Goal: Task Accomplishment & Management: Manage account settings

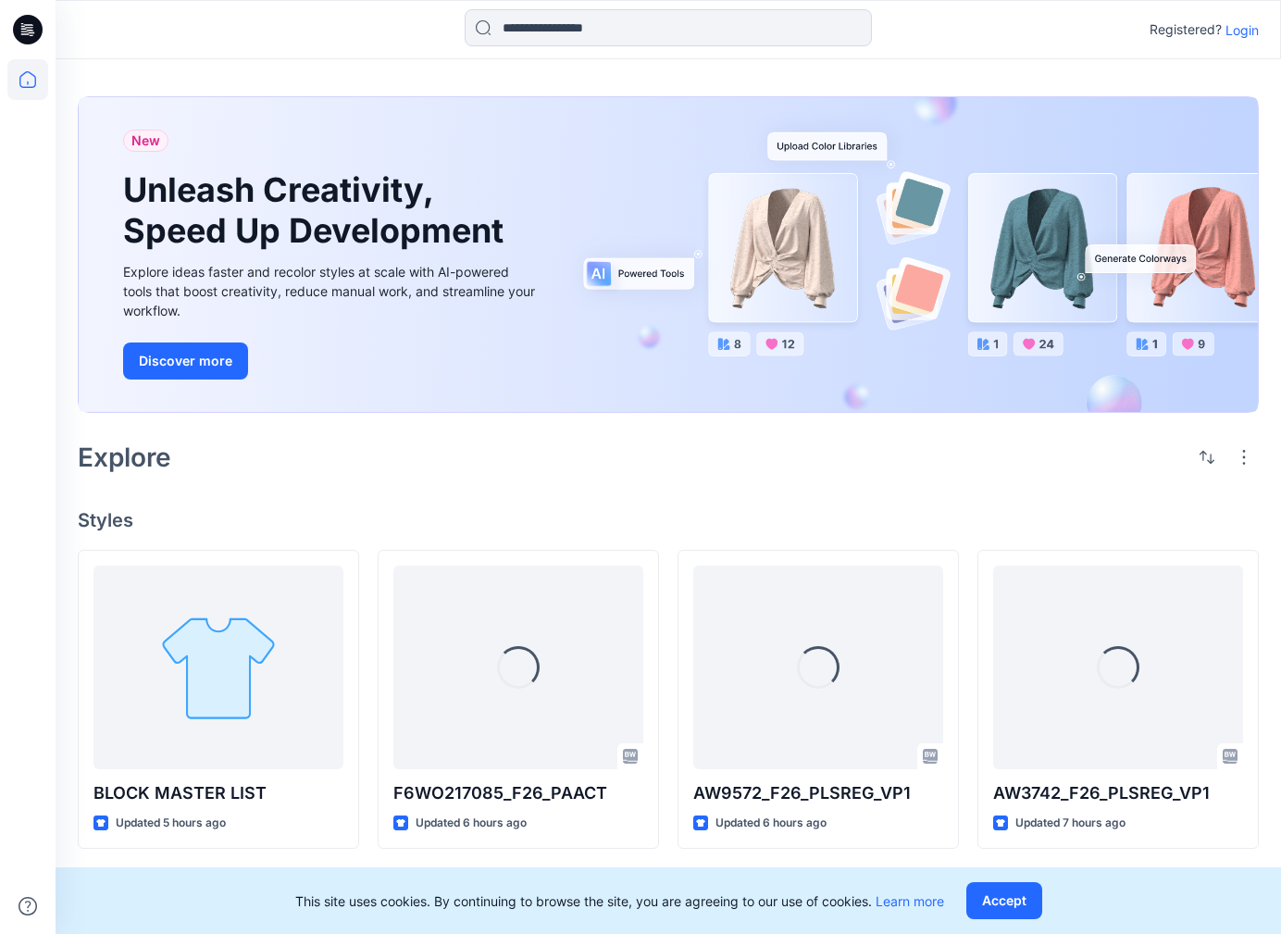
click at [1249, 35] on p "Login" at bounding box center [1241, 29] width 33 height 19
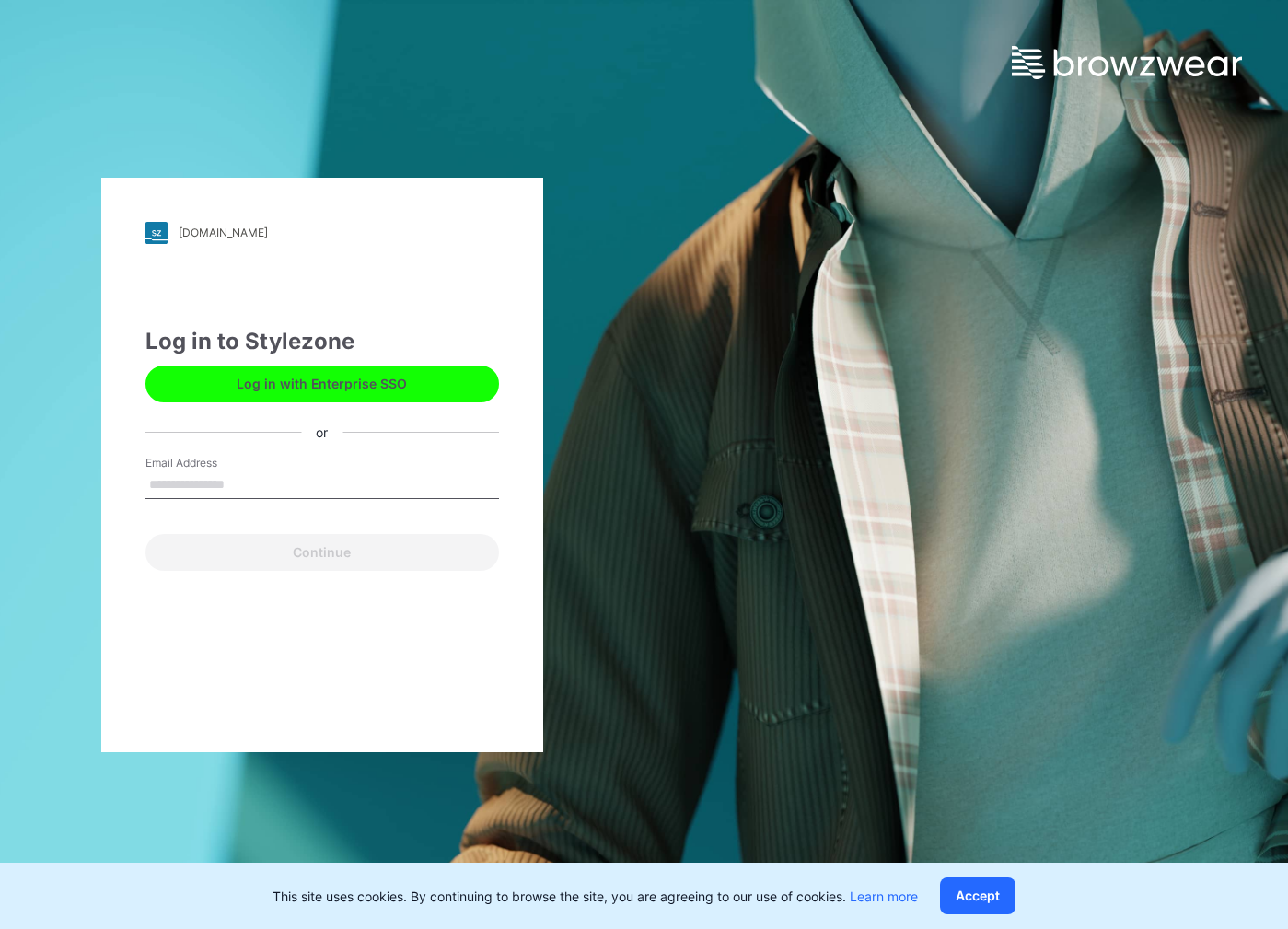
type input "**********"
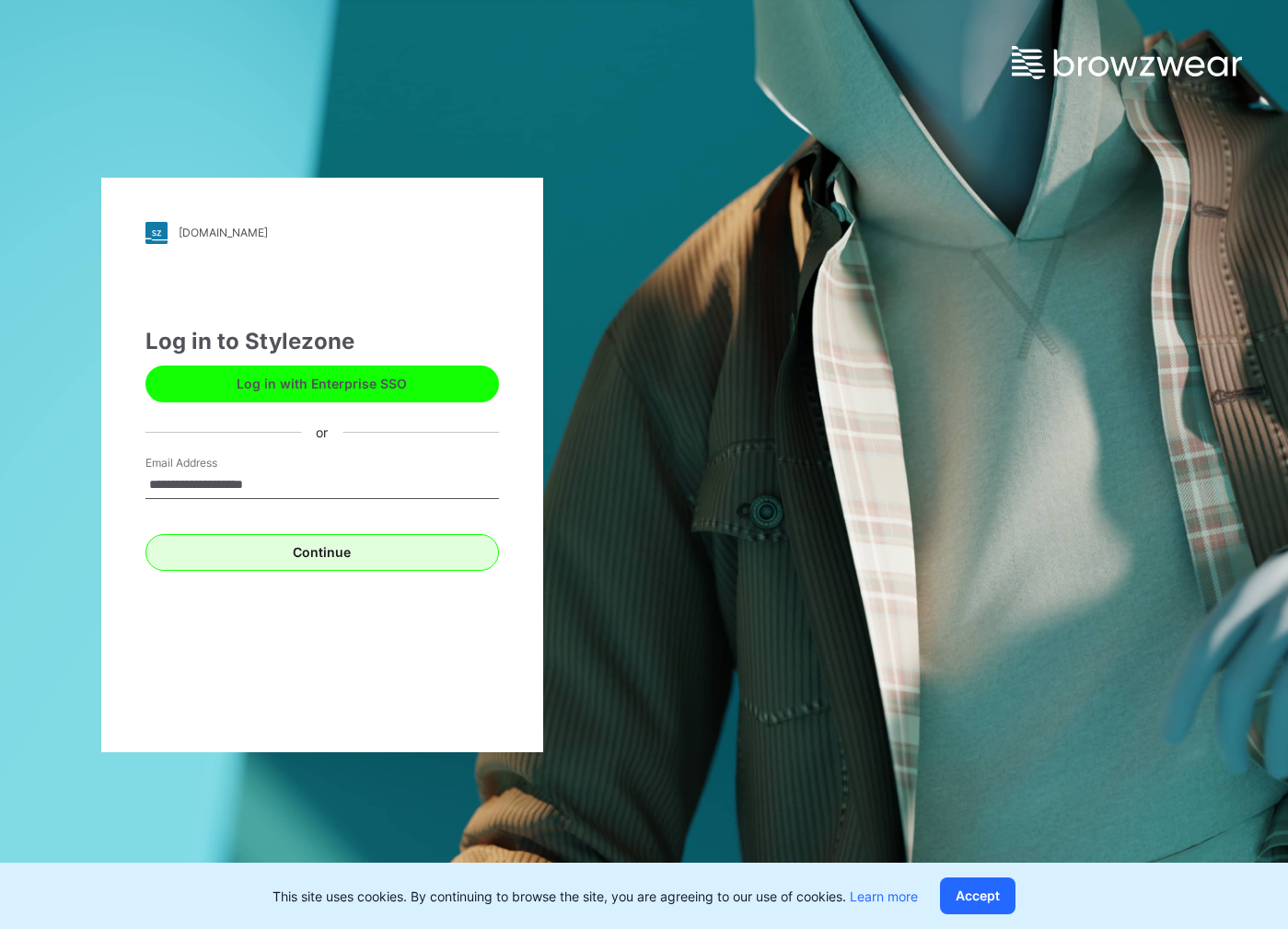
click at [357, 555] on button "Continue" at bounding box center [321, 552] width 353 height 37
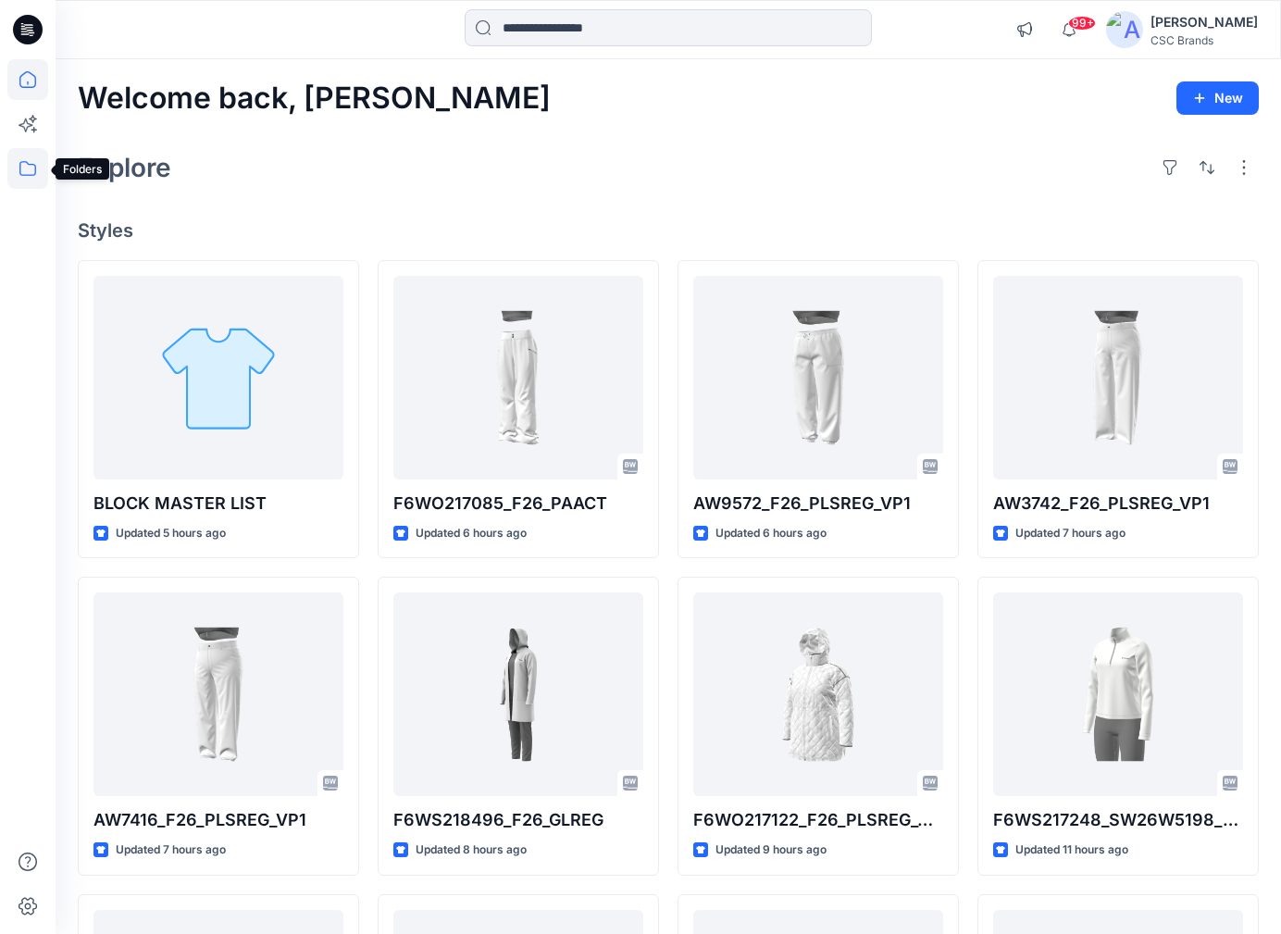
click at [21, 172] on icon at bounding box center [27, 168] width 41 height 41
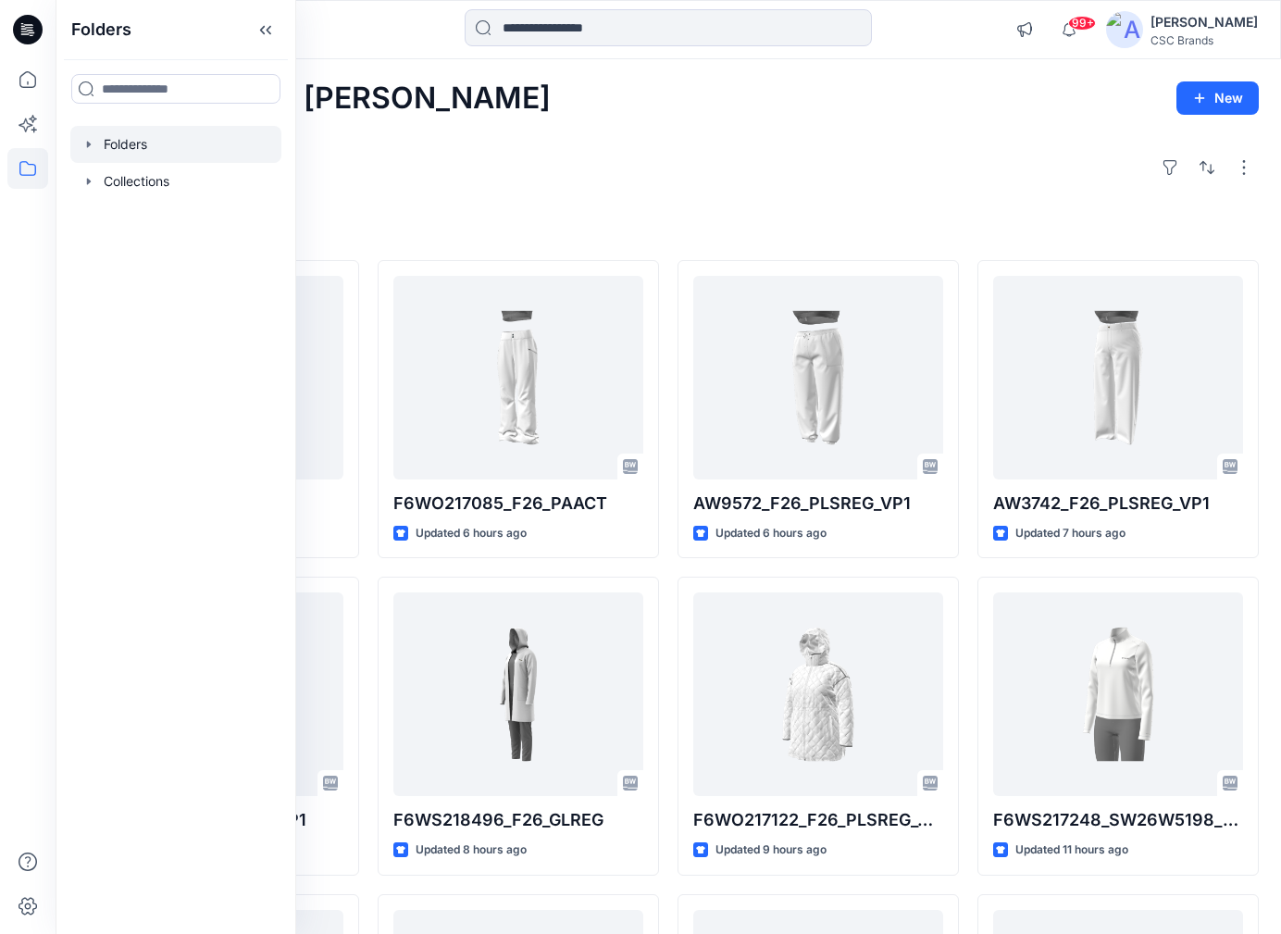
click at [116, 137] on div at bounding box center [175, 144] width 211 height 37
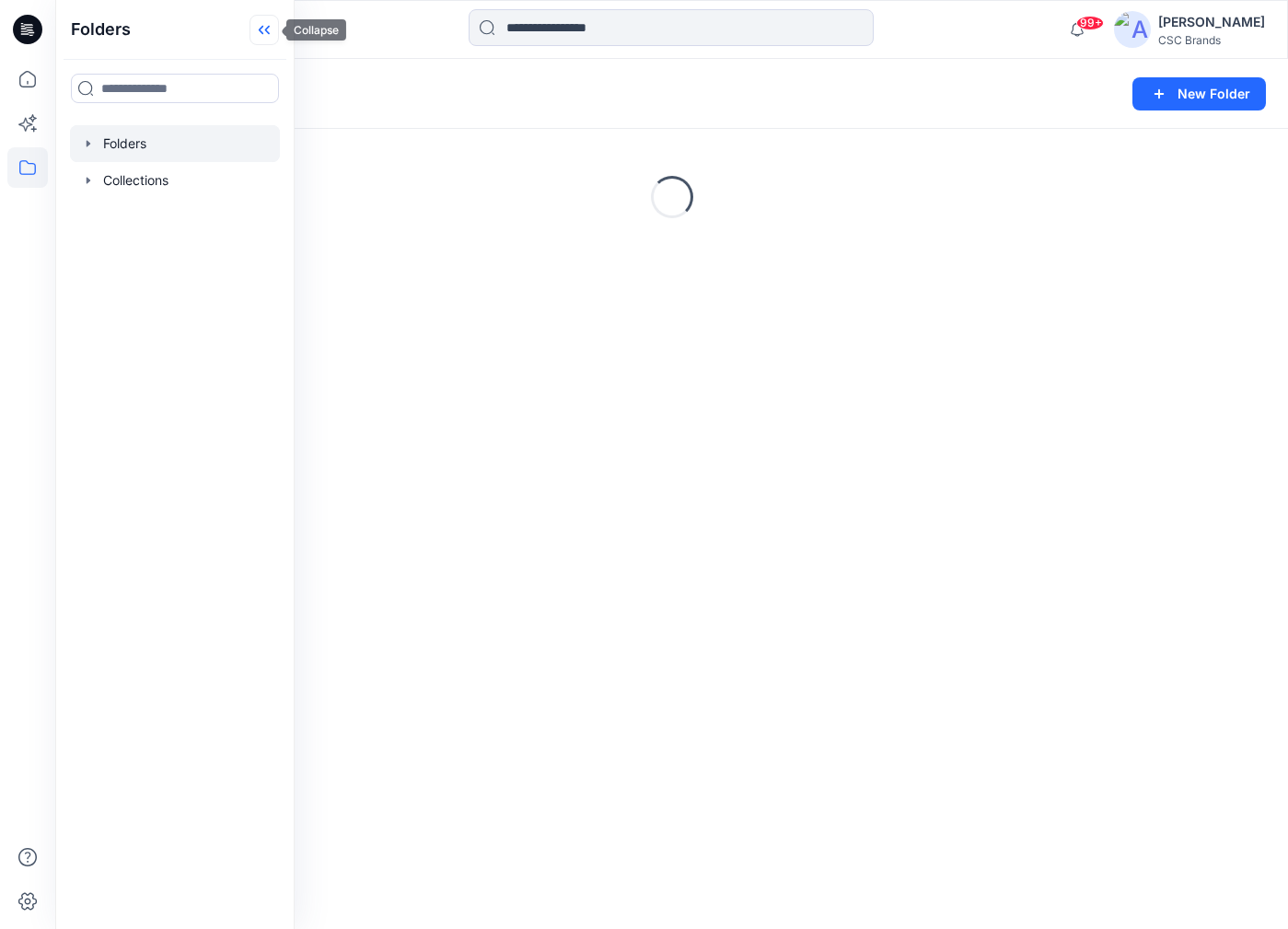
click at [265, 26] on icon at bounding box center [265, 30] width 30 height 31
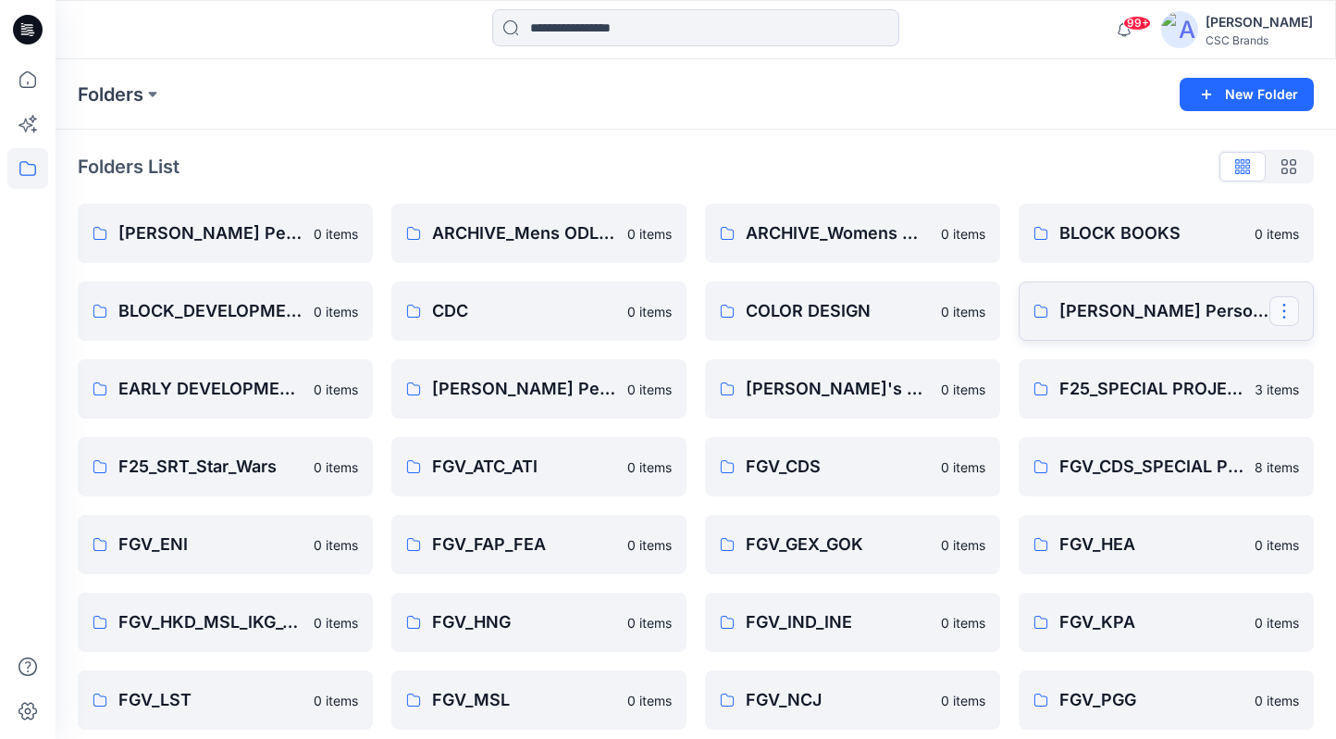
click at [1290, 312] on button "button" at bounding box center [1285, 311] width 30 height 30
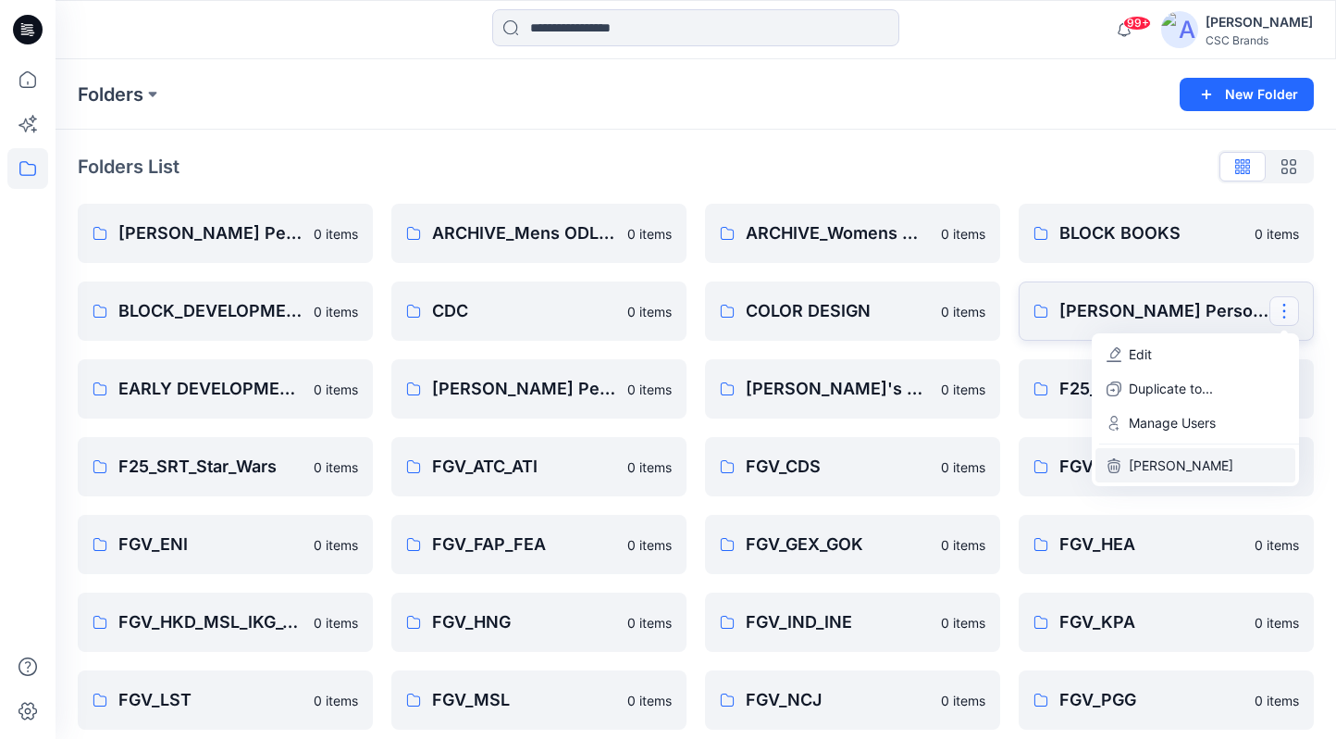
click at [1188, 467] on p "Delete Folder" at bounding box center [1181, 464] width 105 height 19
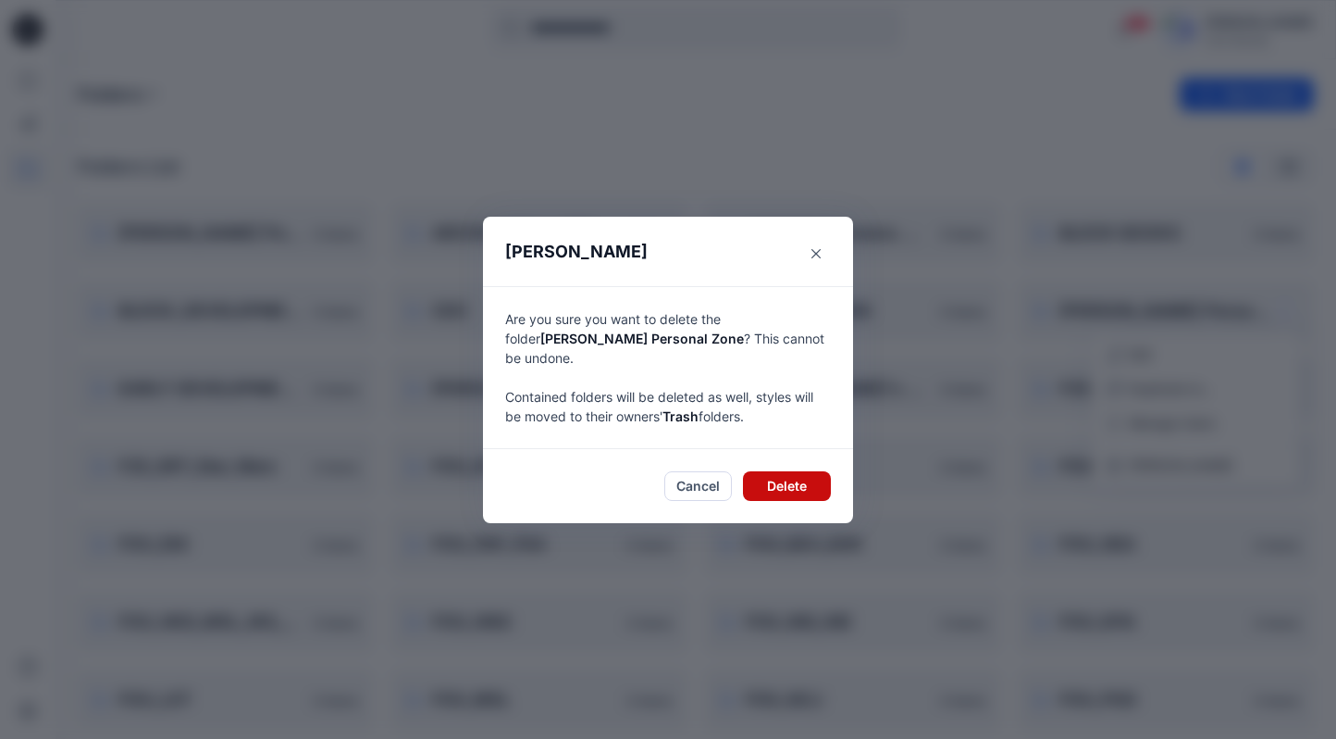
click at [799, 472] on button "Delete" at bounding box center [787, 486] width 88 height 30
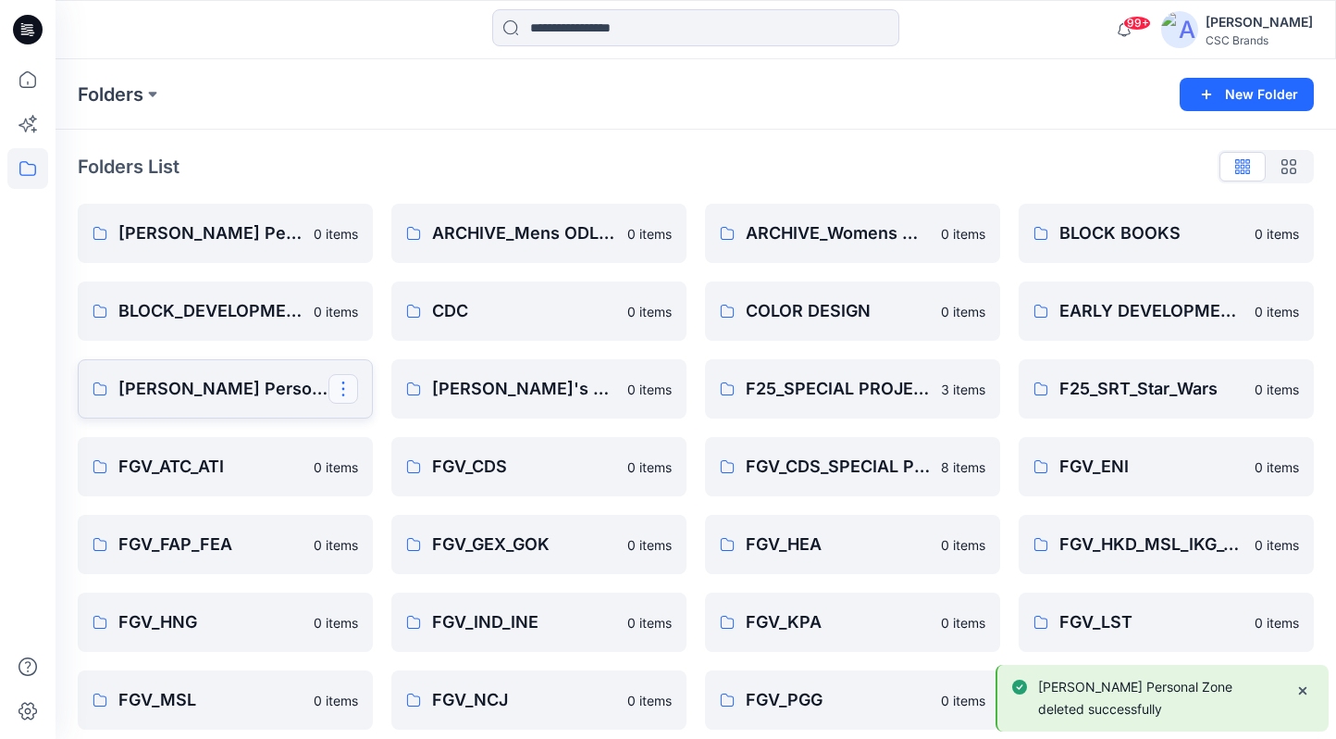
click at [350, 395] on button "button" at bounding box center [344, 389] width 30 height 30
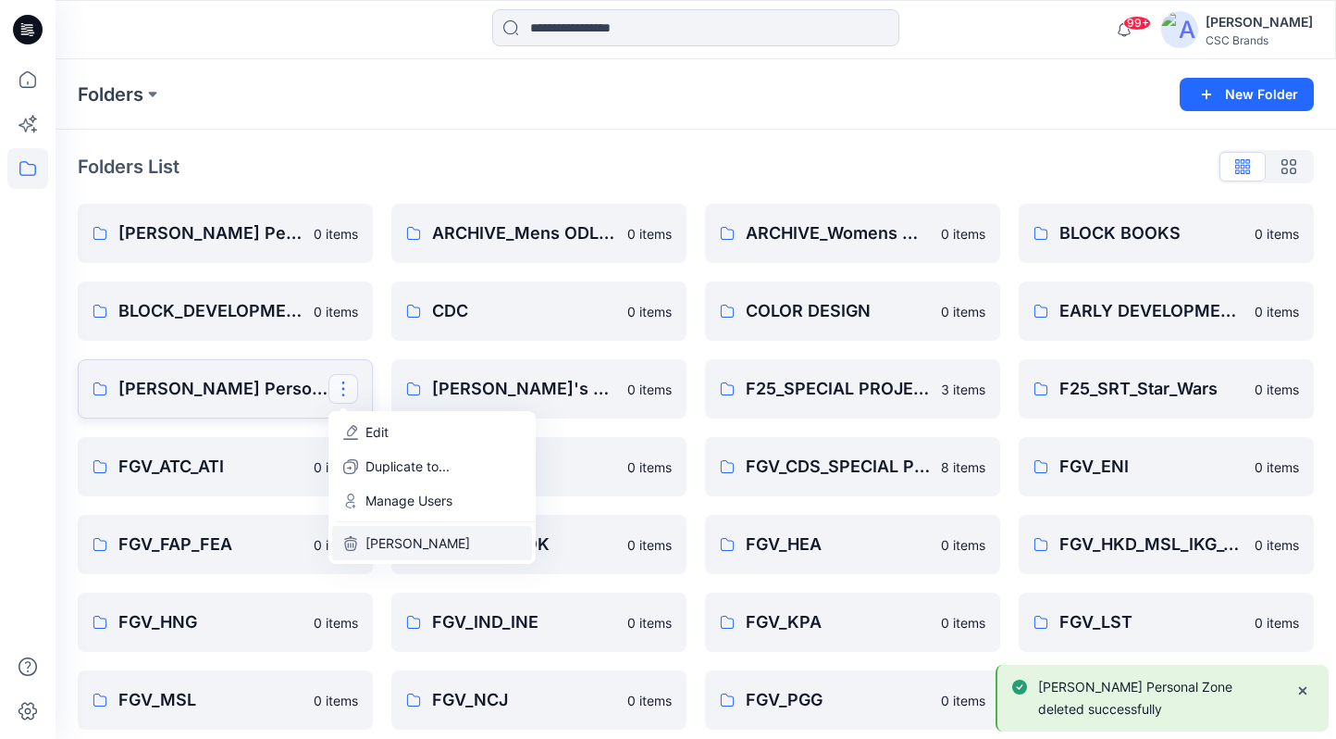
click at [470, 543] on button "Delete Folder" at bounding box center [432, 543] width 200 height 34
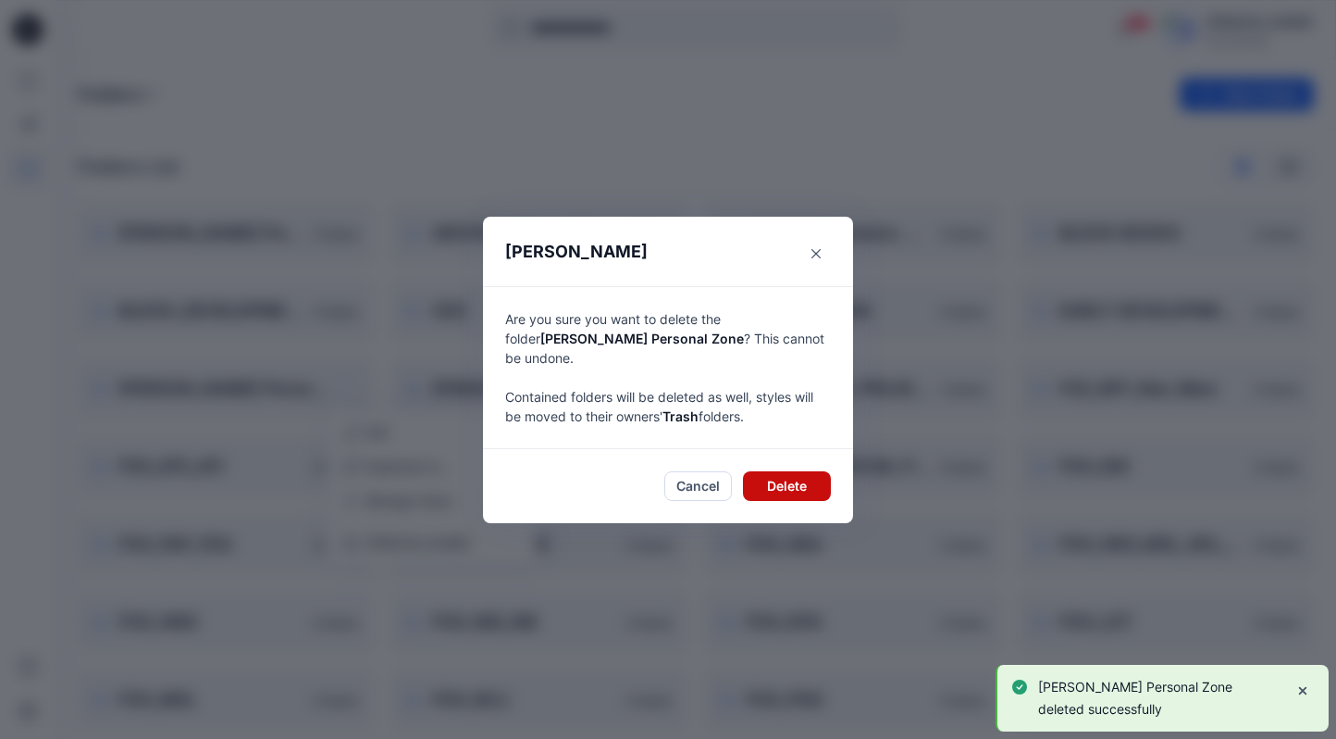
click at [799, 479] on button "Delete" at bounding box center [787, 486] width 88 height 30
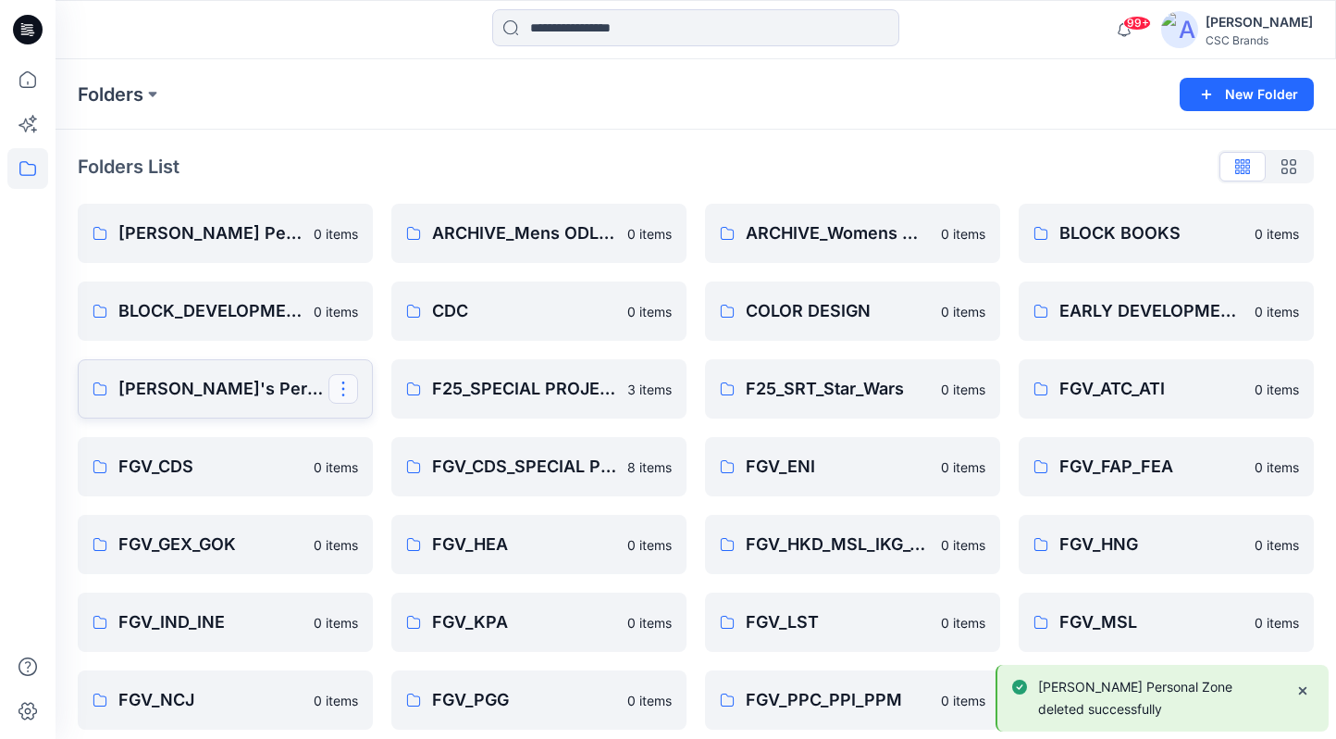
click at [354, 391] on button "button" at bounding box center [344, 389] width 30 height 30
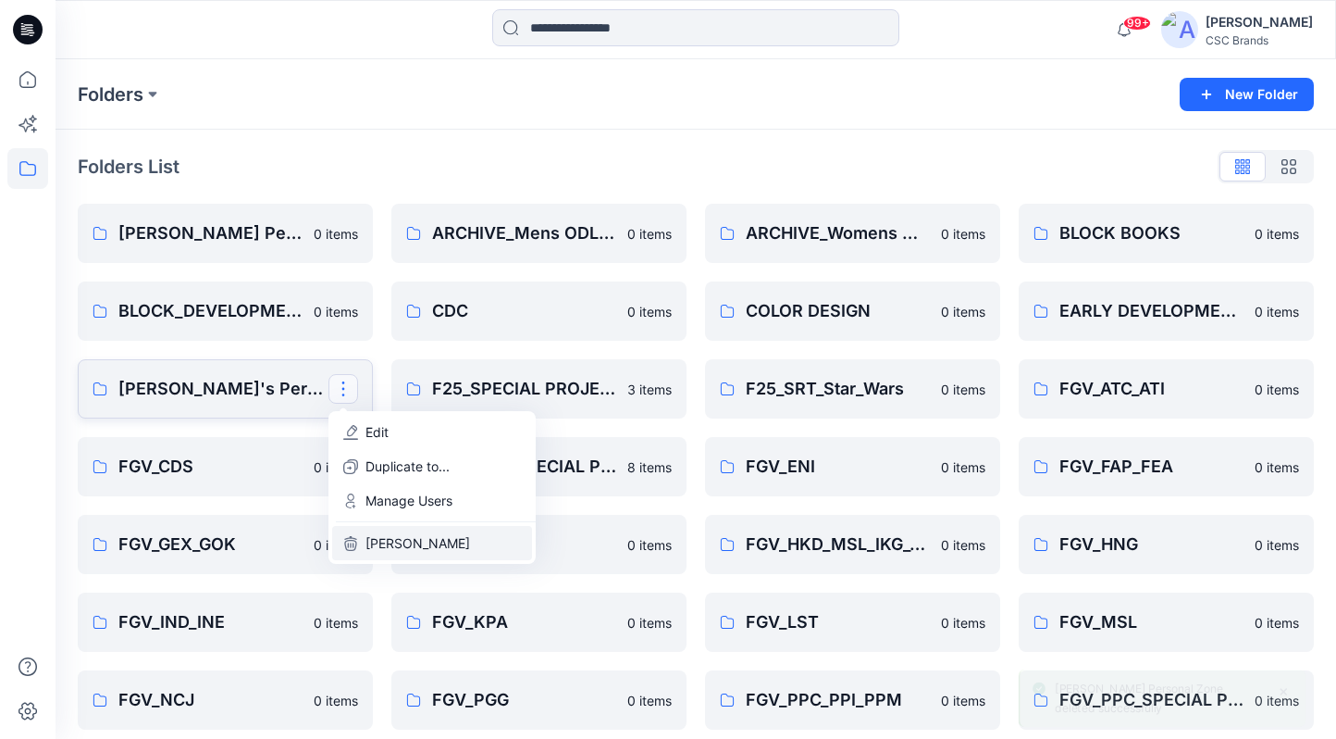
click at [454, 547] on button "Delete Folder" at bounding box center [432, 543] width 200 height 34
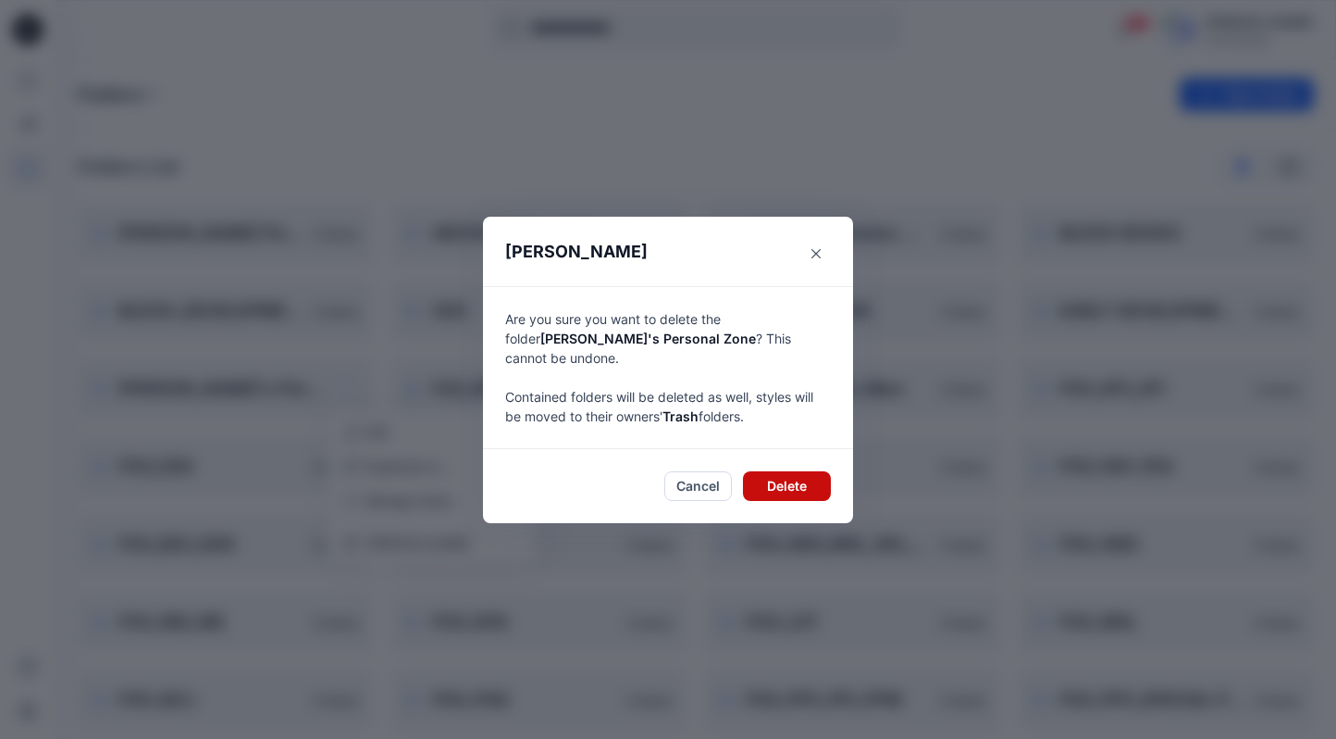
click at [789, 485] on button "Delete" at bounding box center [787, 486] width 88 height 30
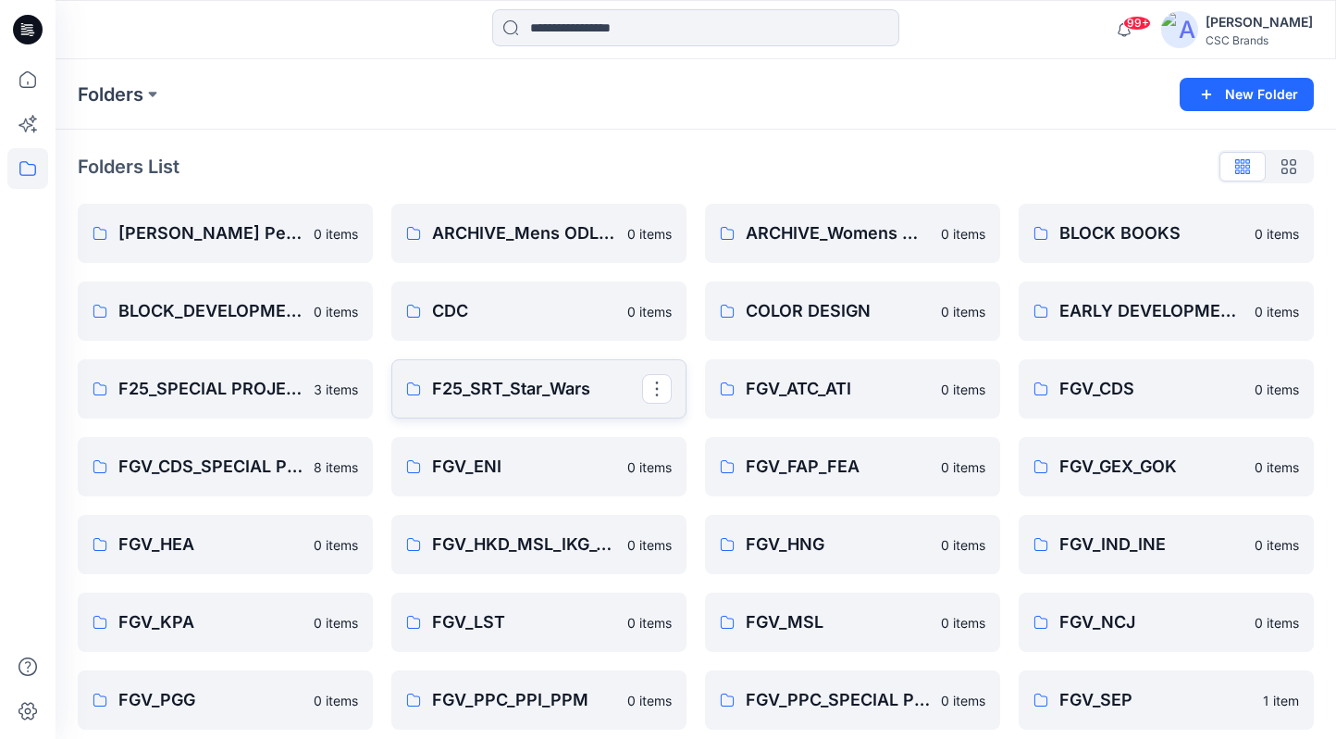
click at [594, 401] on p "F25_SRT_Star_Wars" at bounding box center [537, 389] width 210 height 26
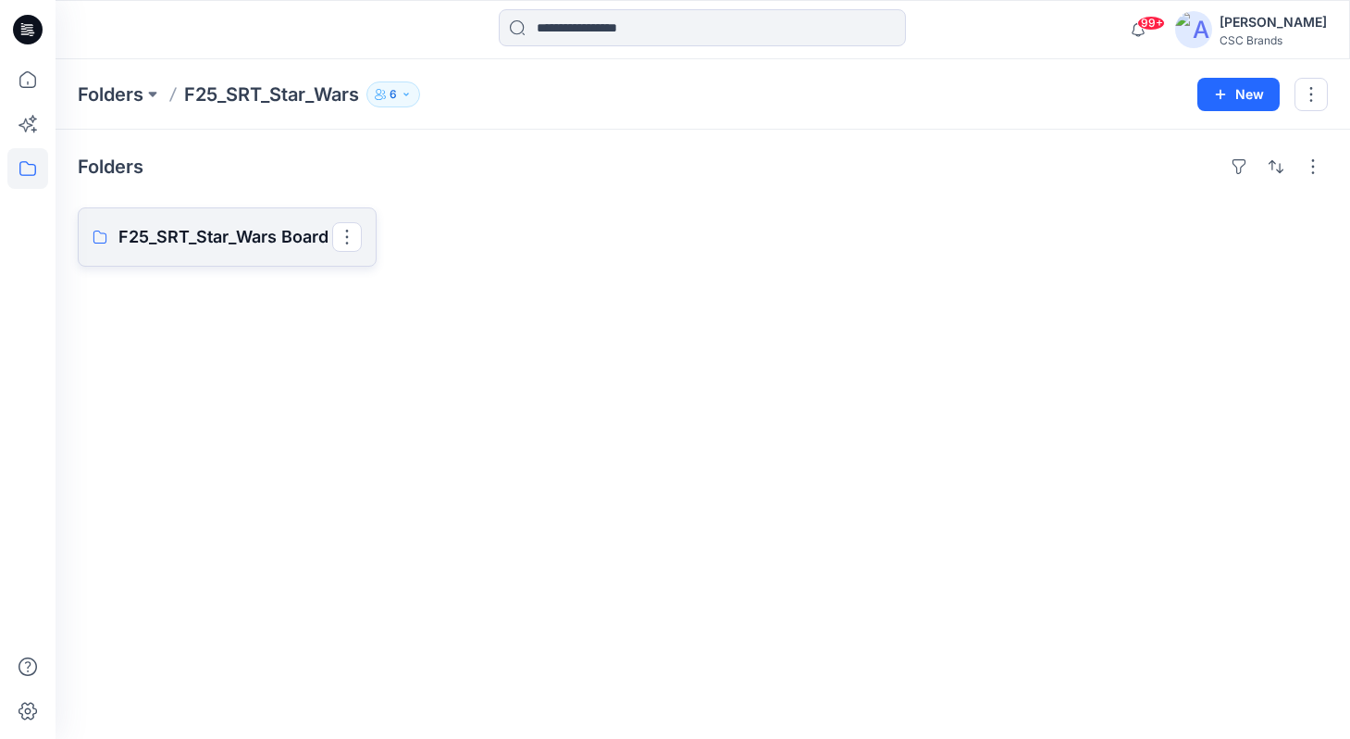
click at [298, 245] on p "F25_SRT_Star_Wars Board" at bounding box center [225, 237] width 214 height 26
click at [137, 95] on p "Folders" at bounding box center [111, 94] width 66 height 26
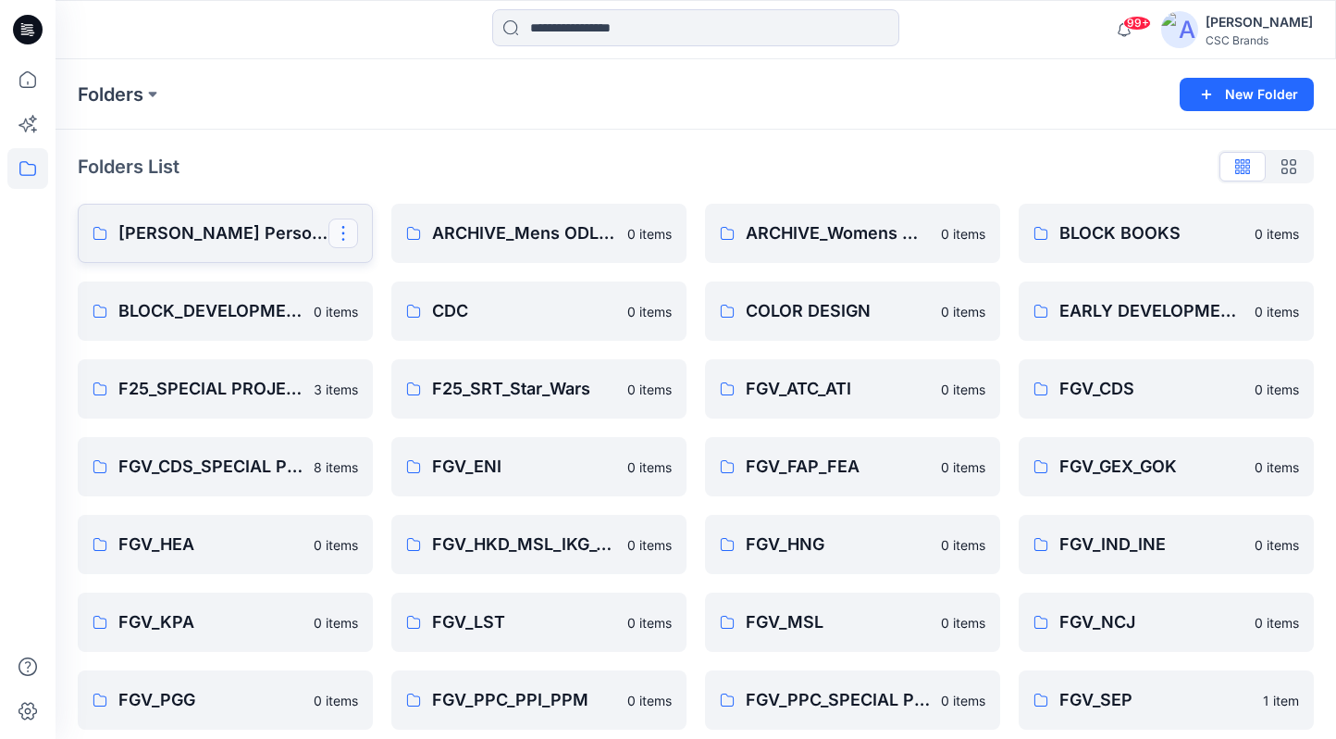
click at [349, 233] on button "button" at bounding box center [344, 233] width 30 height 30
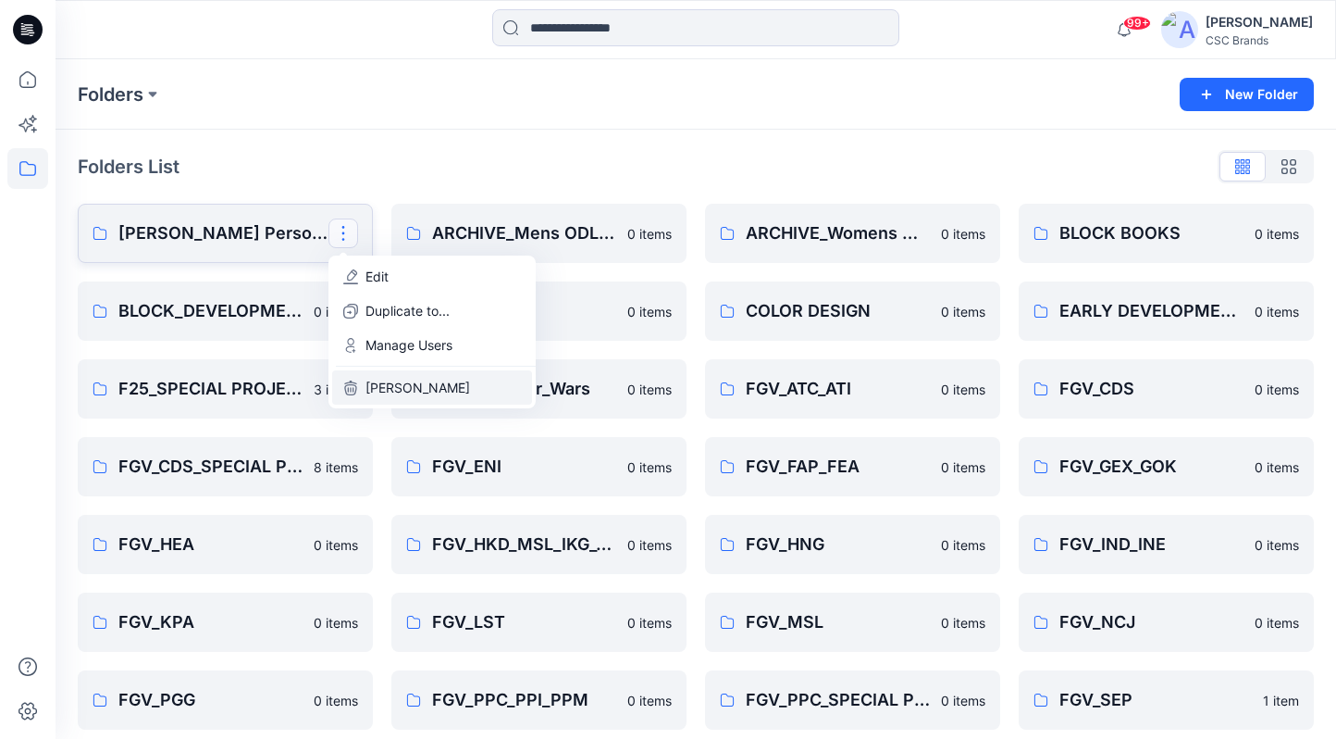
click at [460, 390] on button "Delete Folder" at bounding box center [432, 387] width 200 height 34
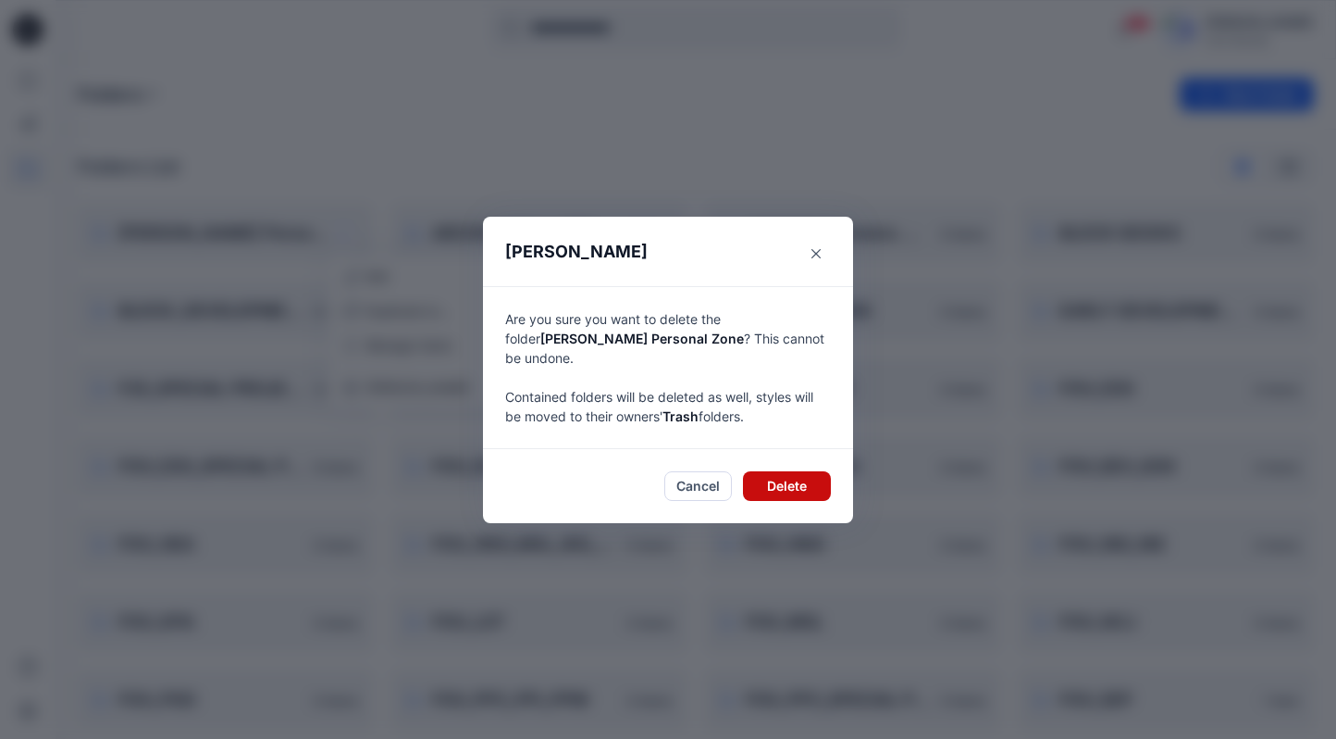
click at [796, 486] on button "Delete" at bounding box center [787, 486] width 88 height 30
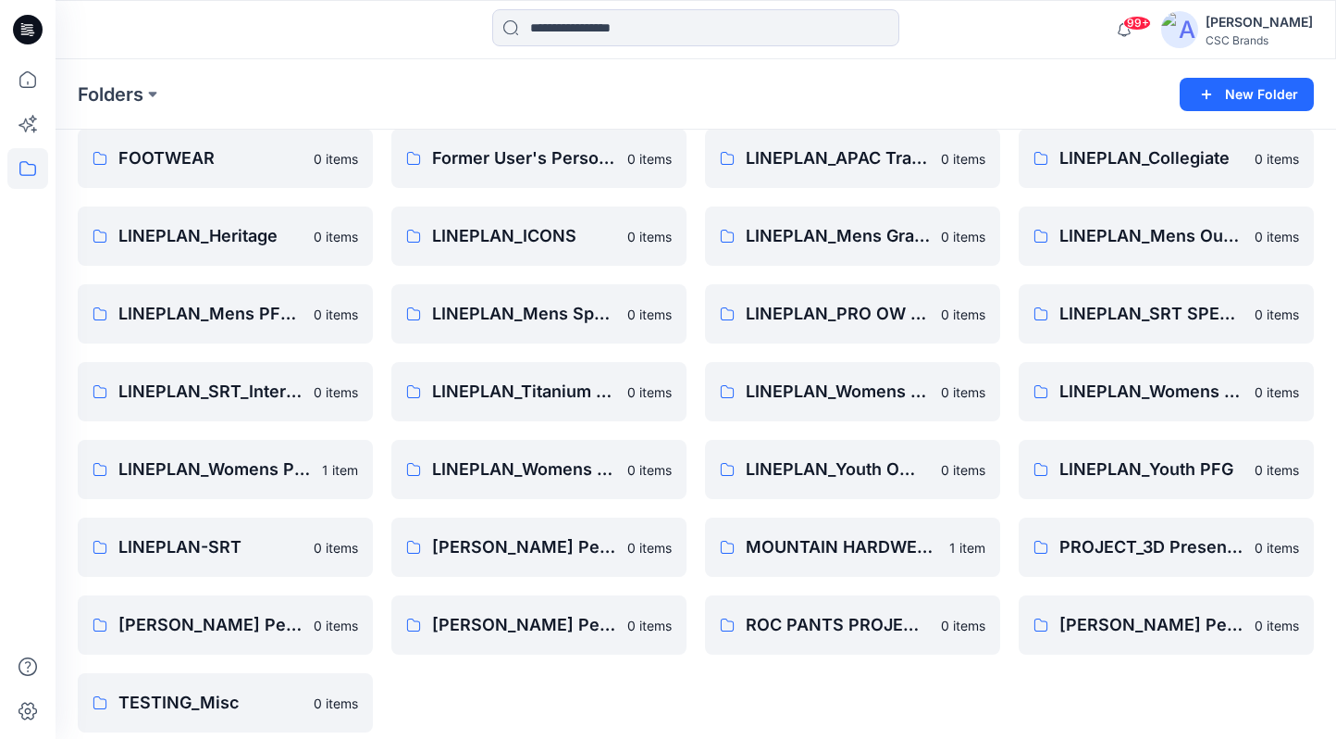
scroll to position [790, 0]
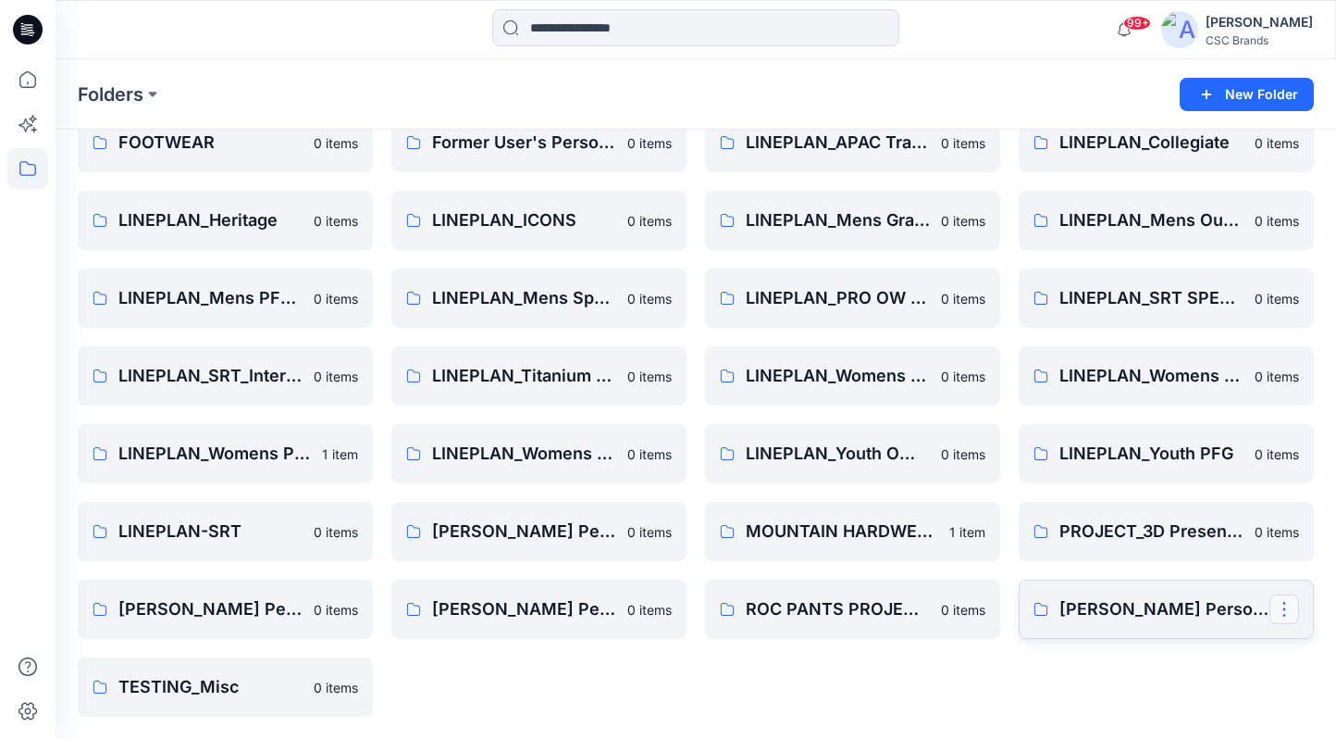
click at [1291, 609] on button "button" at bounding box center [1285, 609] width 30 height 30
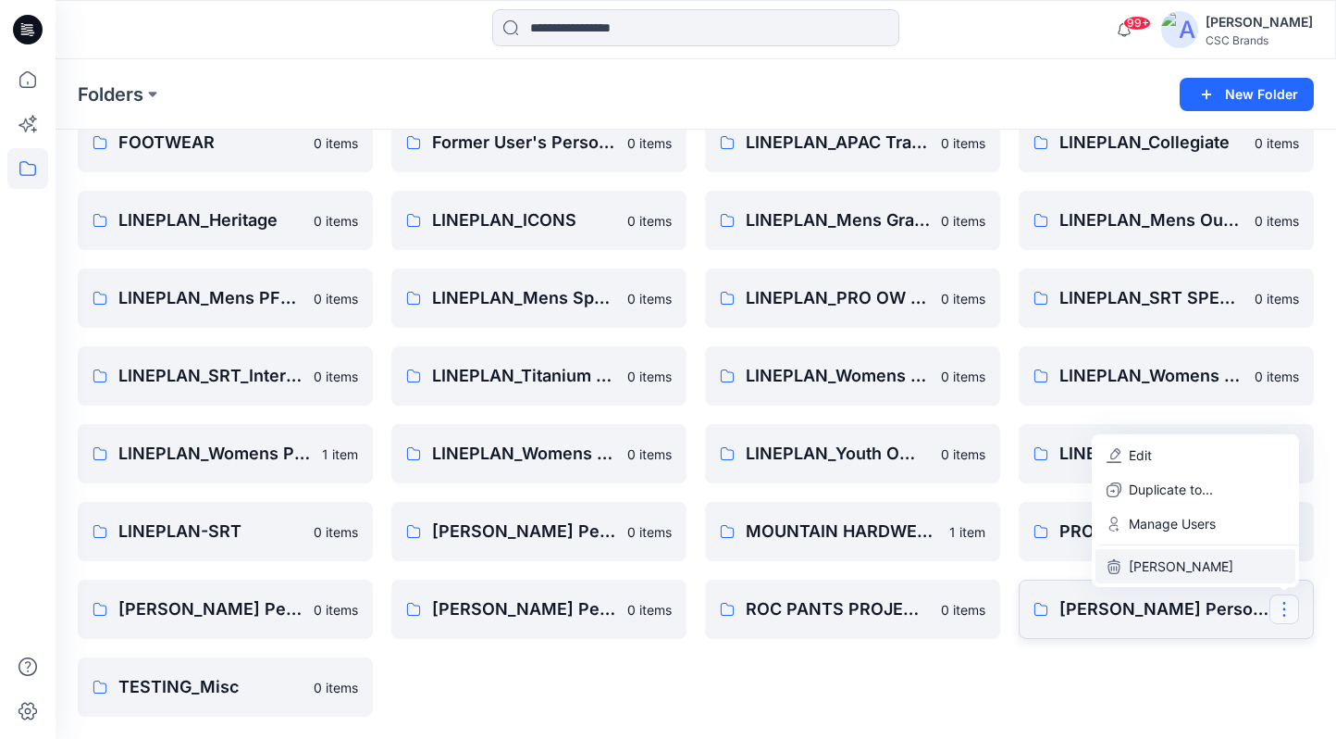
click at [1224, 571] on button "Delete Folder" at bounding box center [1196, 566] width 200 height 34
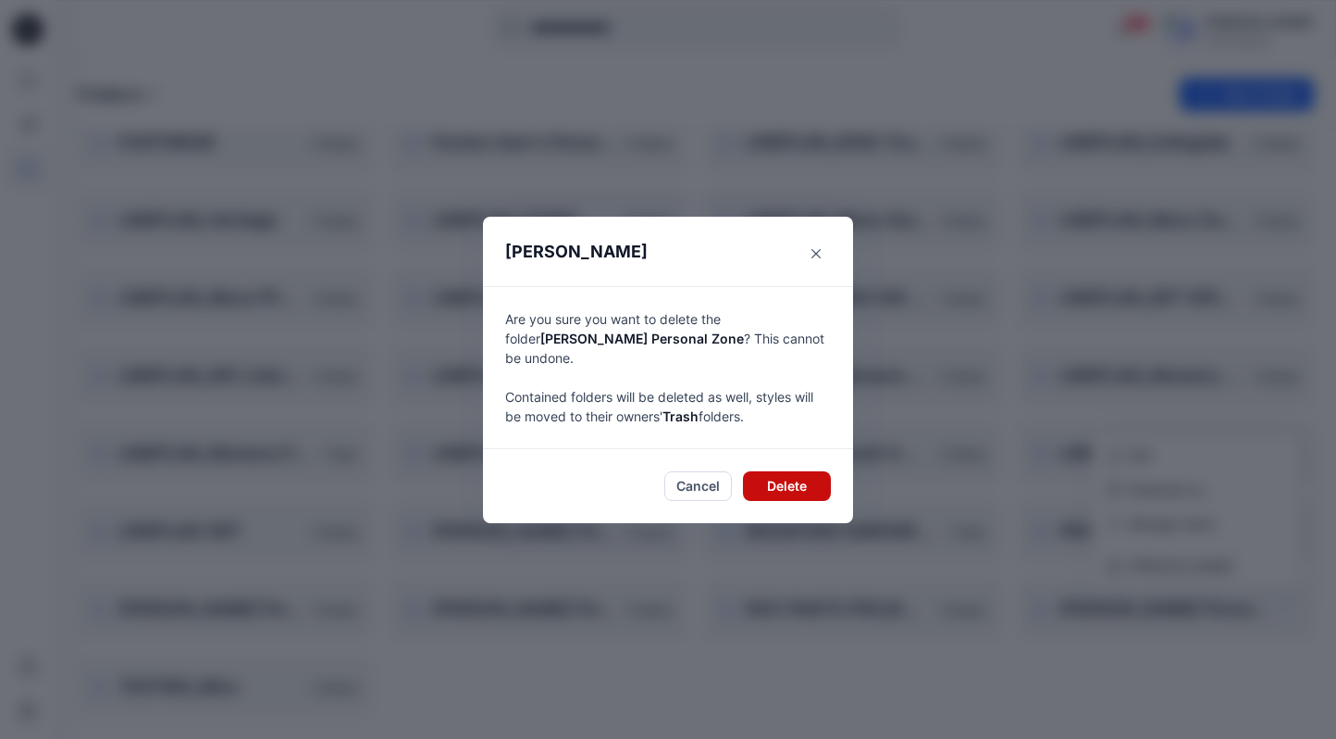
click at [815, 471] on button "Delete" at bounding box center [787, 486] width 88 height 30
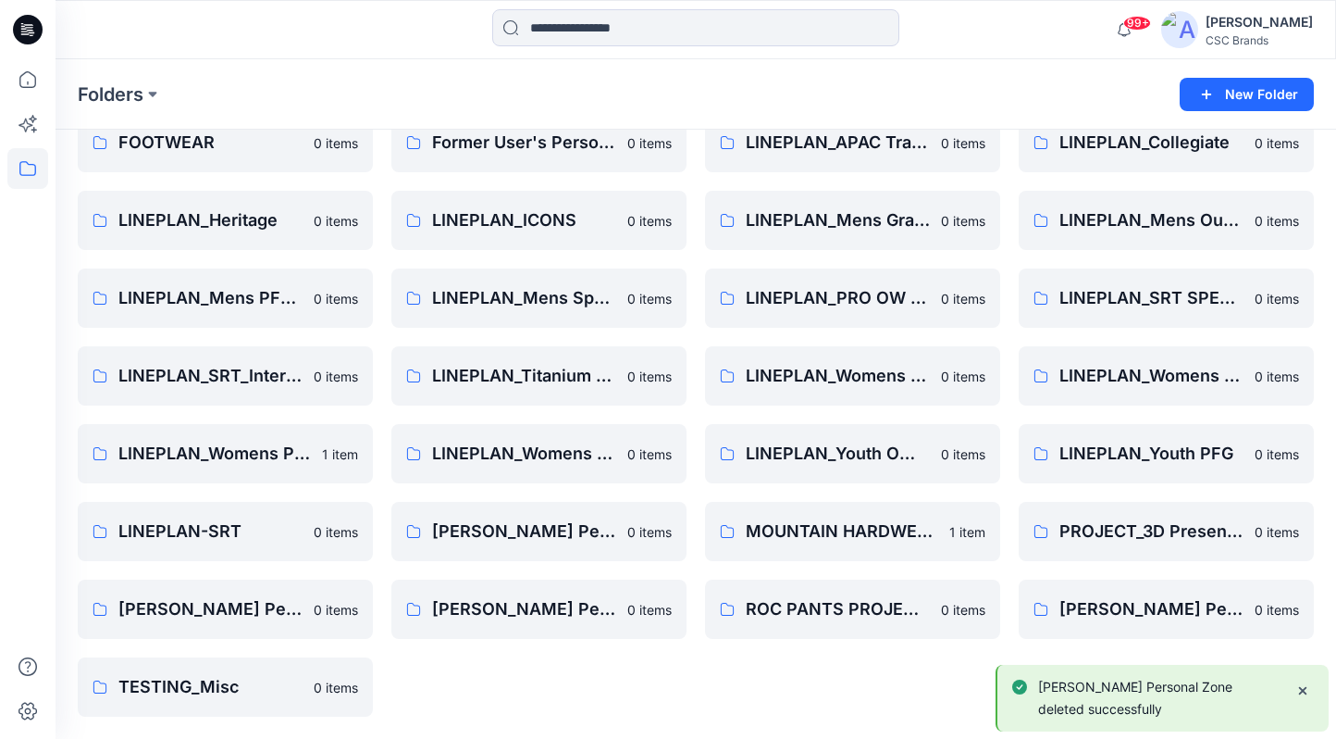
scroll to position [713, 0]
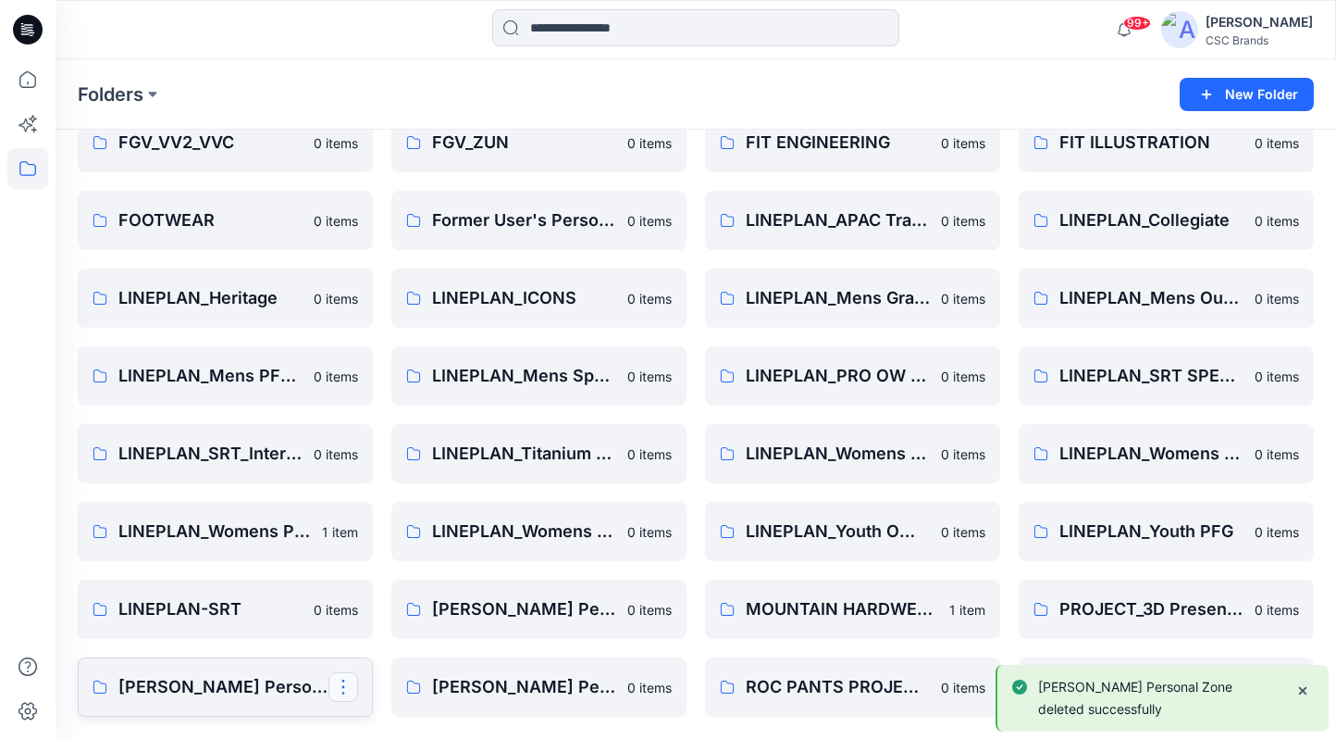
click at [346, 689] on button "button" at bounding box center [344, 687] width 30 height 30
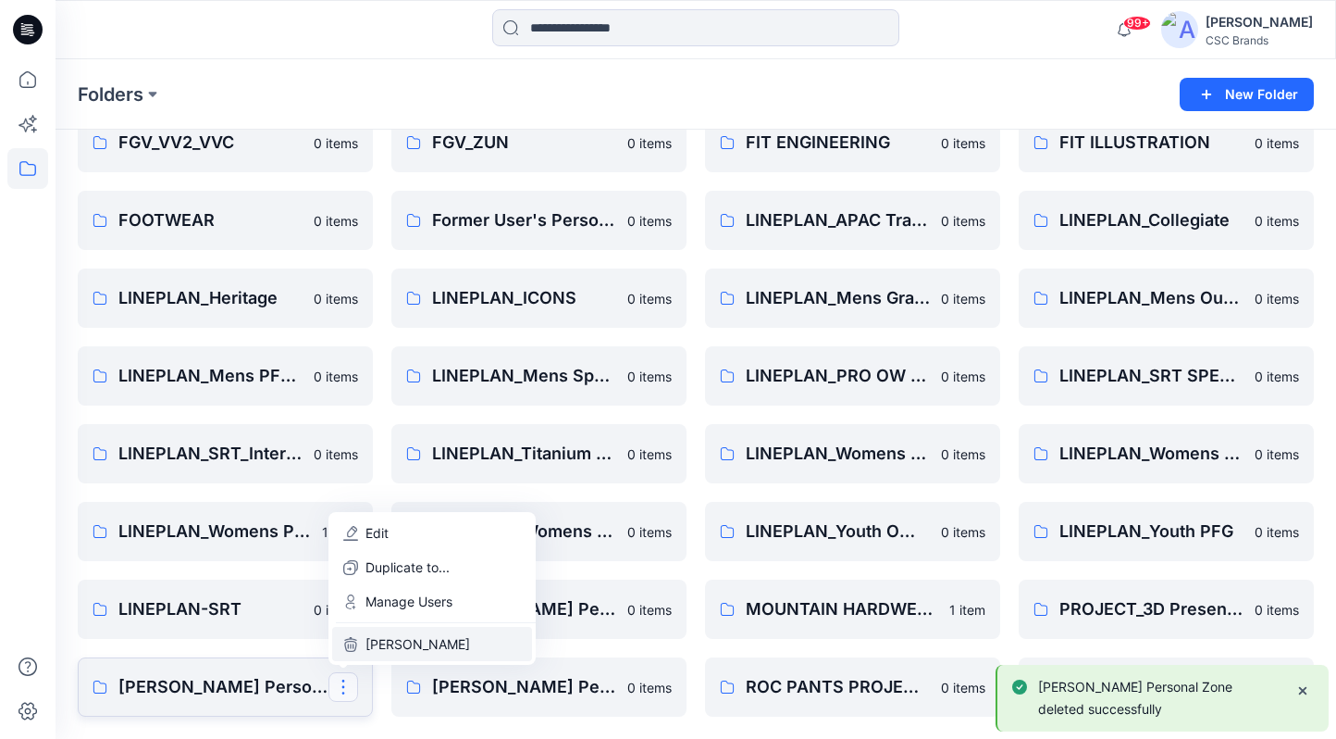
click at [413, 640] on p "Delete Folder" at bounding box center [418, 643] width 105 height 19
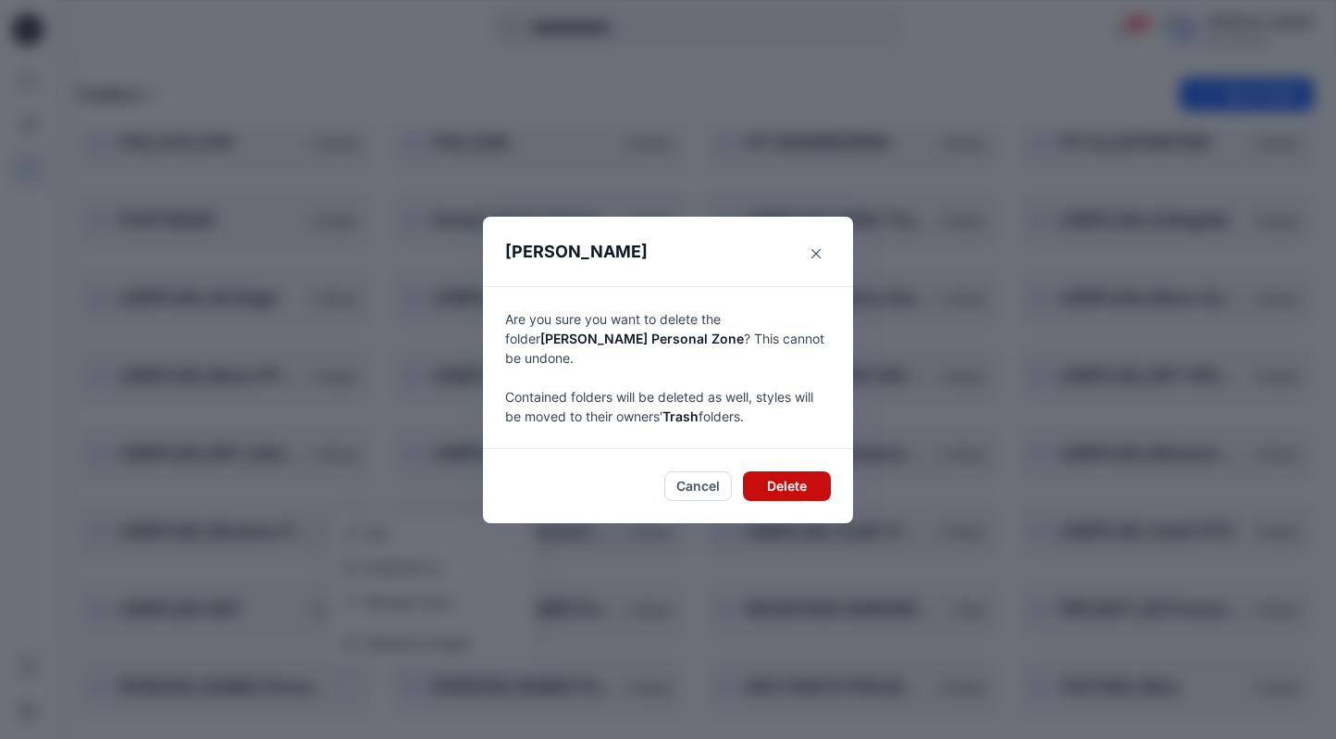
click at [789, 474] on button "Delete" at bounding box center [787, 486] width 88 height 30
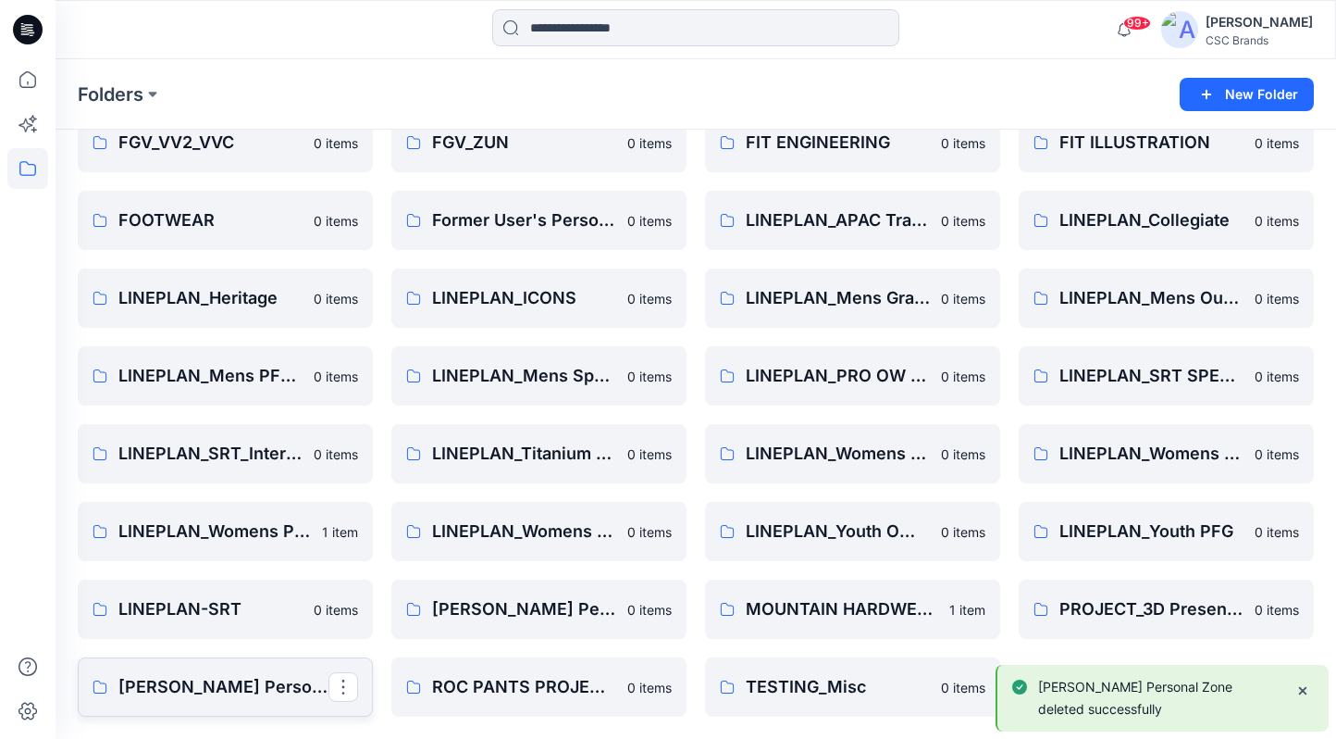
click at [348, 689] on button "button" at bounding box center [344, 687] width 30 height 30
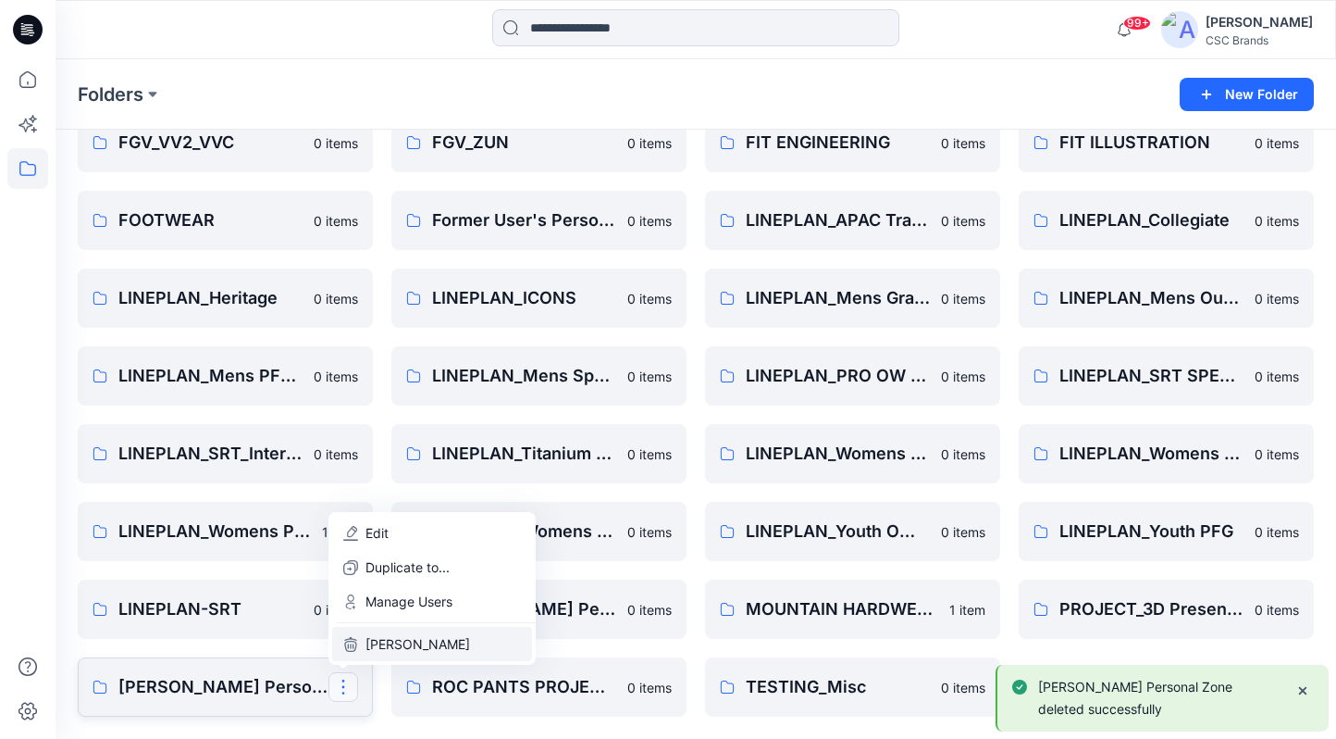
click at [409, 644] on p "Delete Folder" at bounding box center [418, 643] width 105 height 19
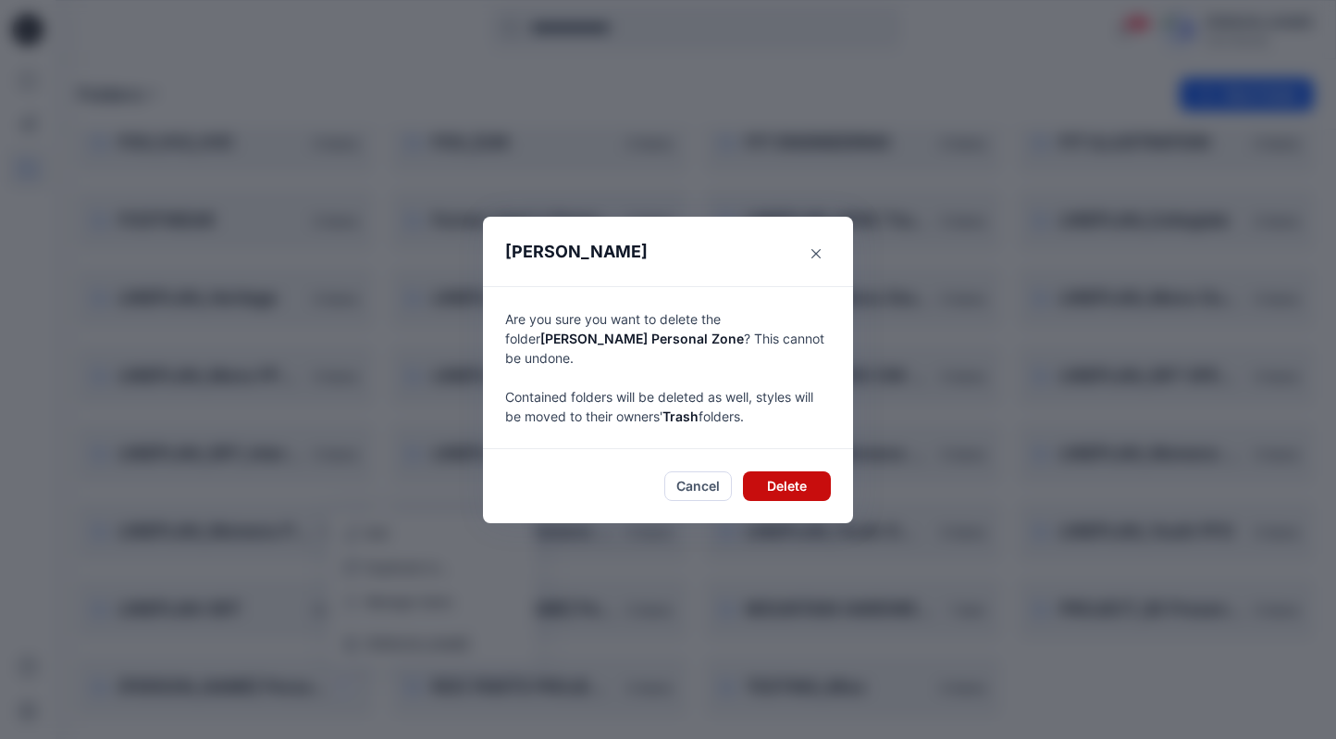
click at [796, 474] on button "Delete" at bounding box center [787, 486] width 88 height 30
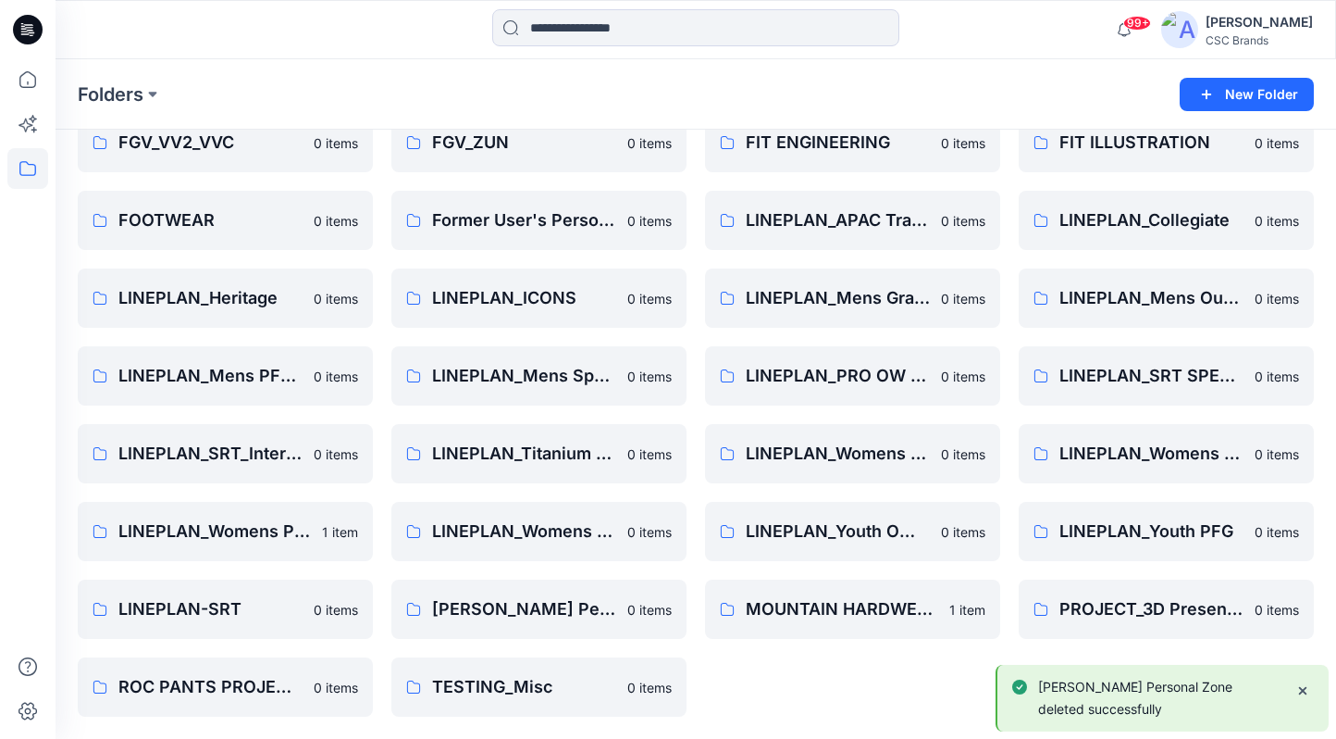
click at [907, 677] on div "BLOCK BOOKS 0 items EARLY DEVELOPMENT 0 items FGV_CDS 0 items FGV_GEX_GOK 0 ite…" at bounding box center [852, 103] width 295 height 1225
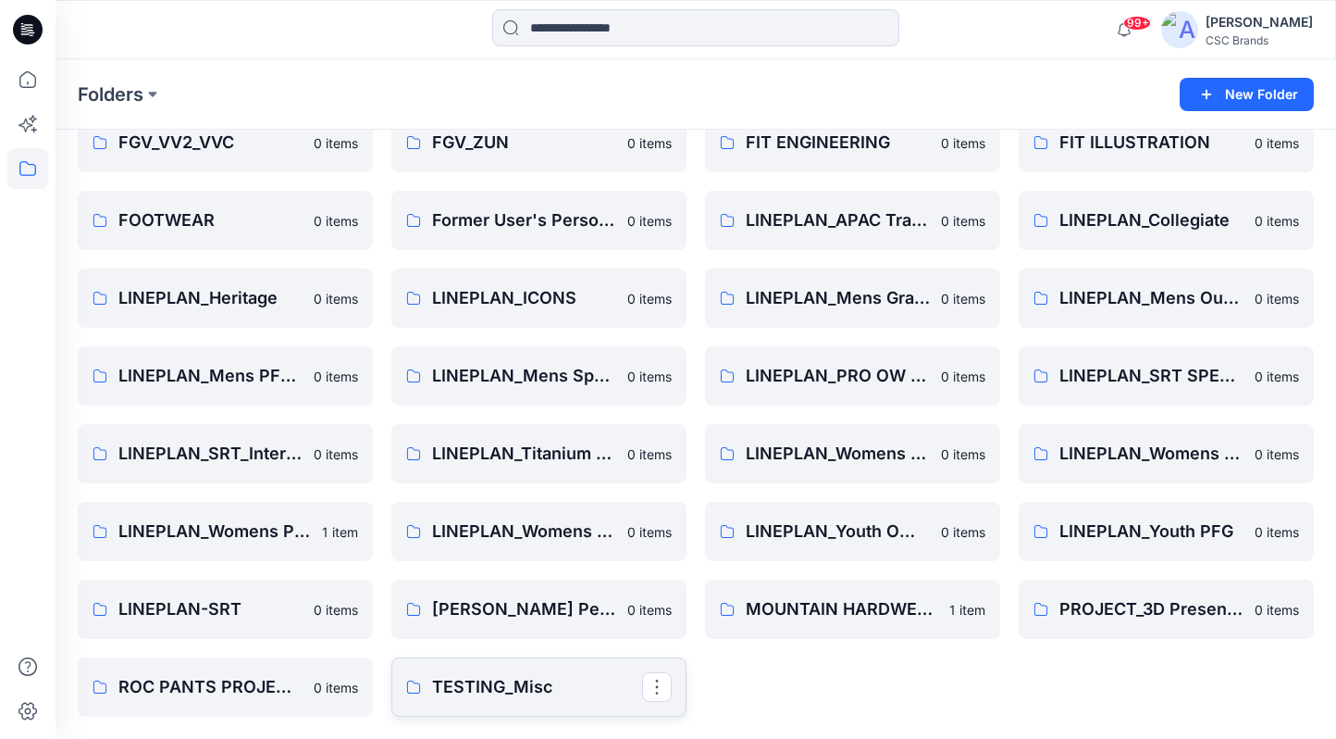
click at [511, 695] on p "TESTING_Misc" at bounding box center [537, 687] width 210 height 26
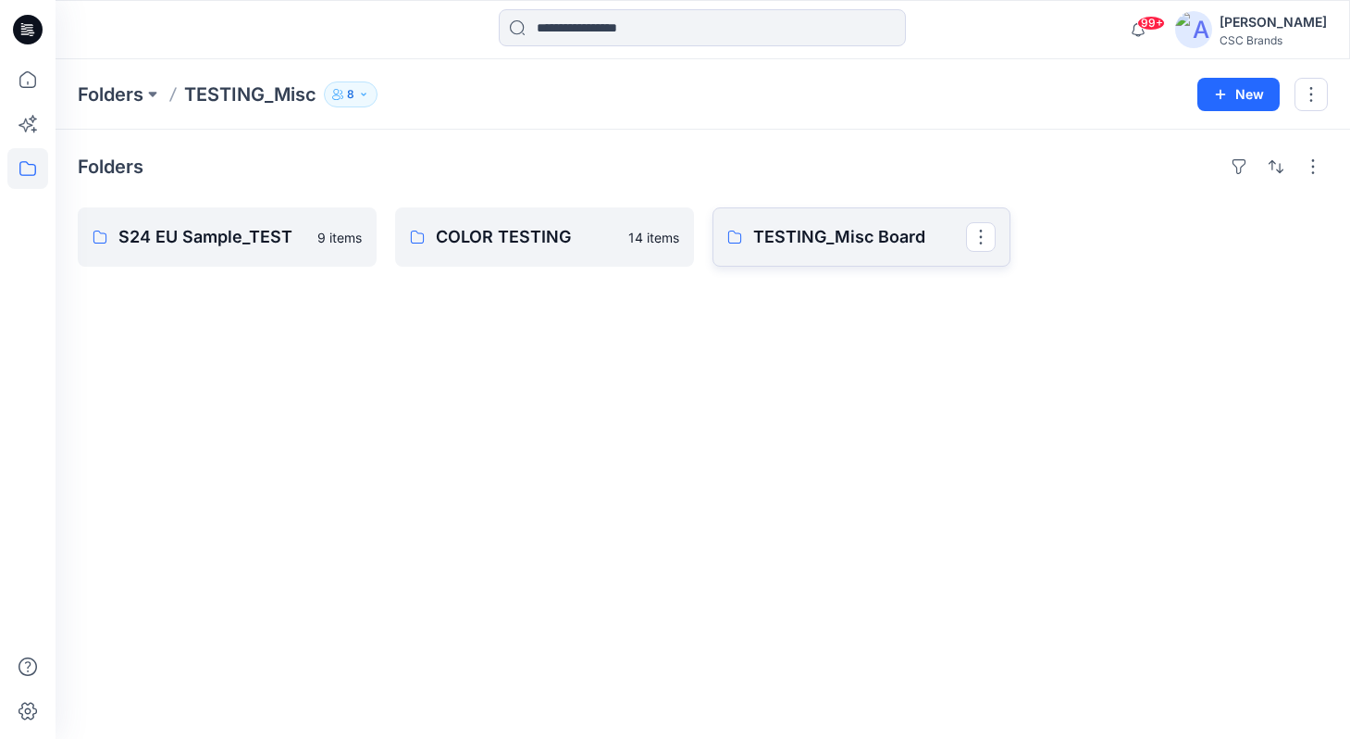
click at [825, 248] on p "TESTING_Misc Board" at bounding box center [860, 237] width 214 height 26
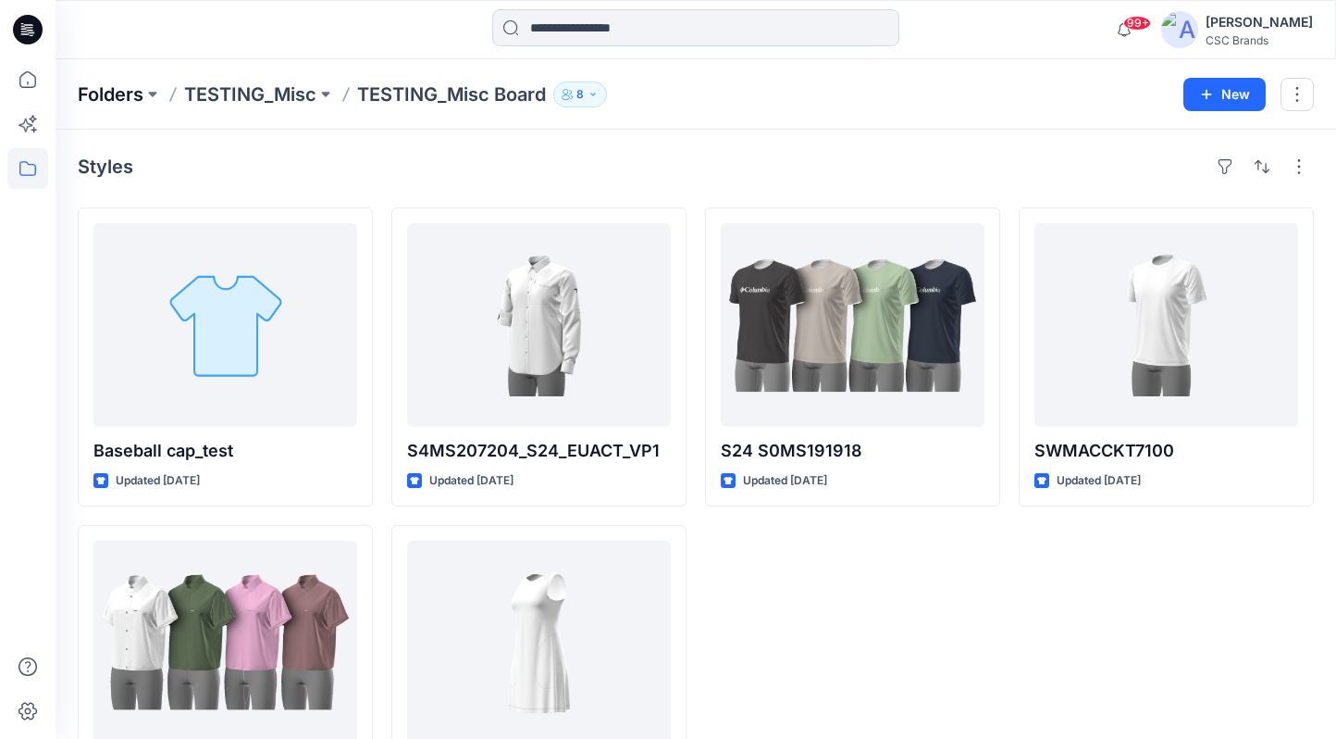
click at [117, 93] on p "Folders" at bounding box center [111, 94] width 66 height 26
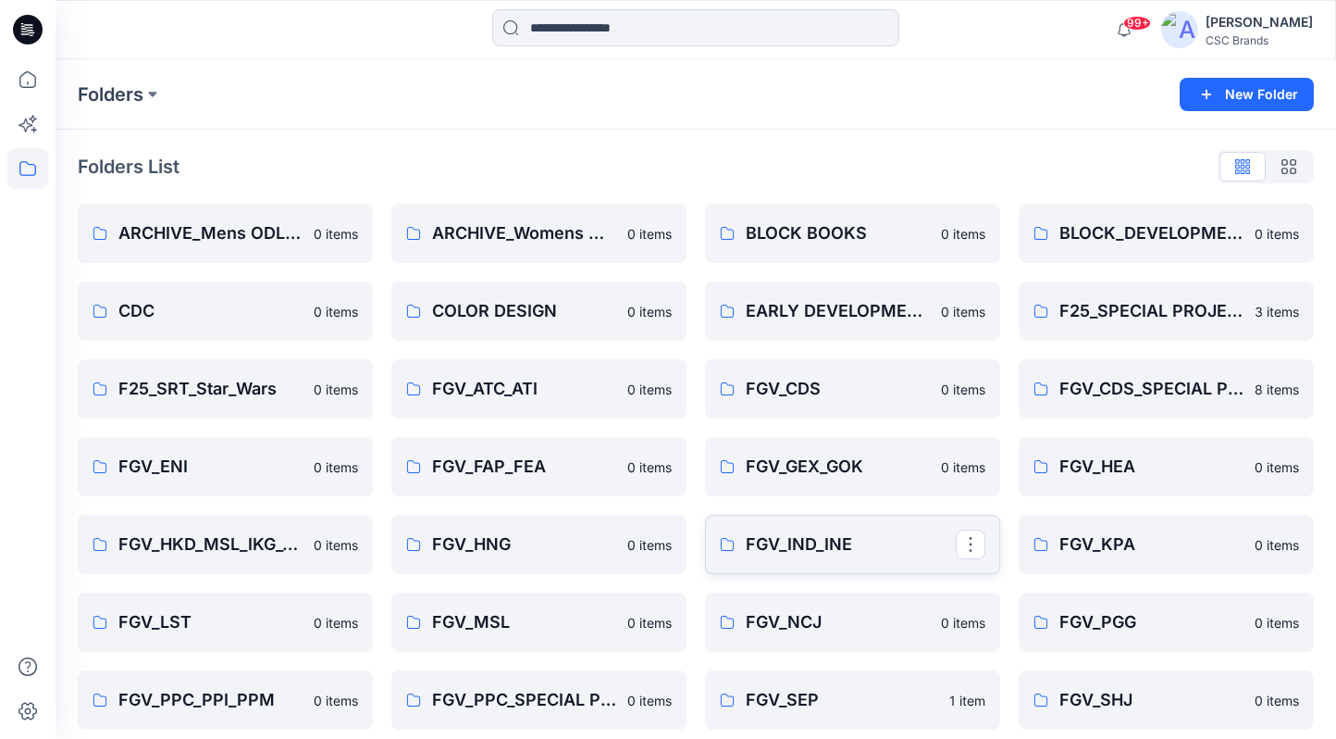
scroll to position [713, 0]
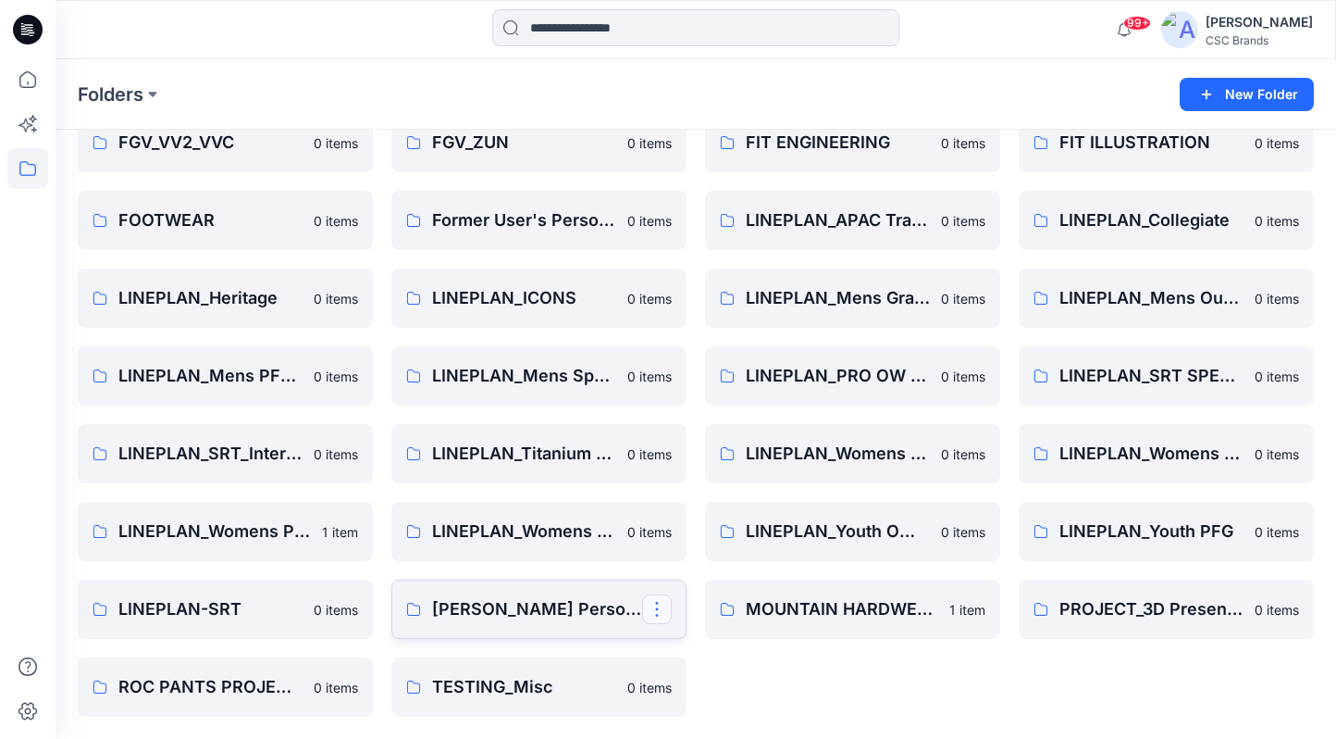
click at [665, 618] on button "button" at bounding box center [657, 609] width 30 height 30
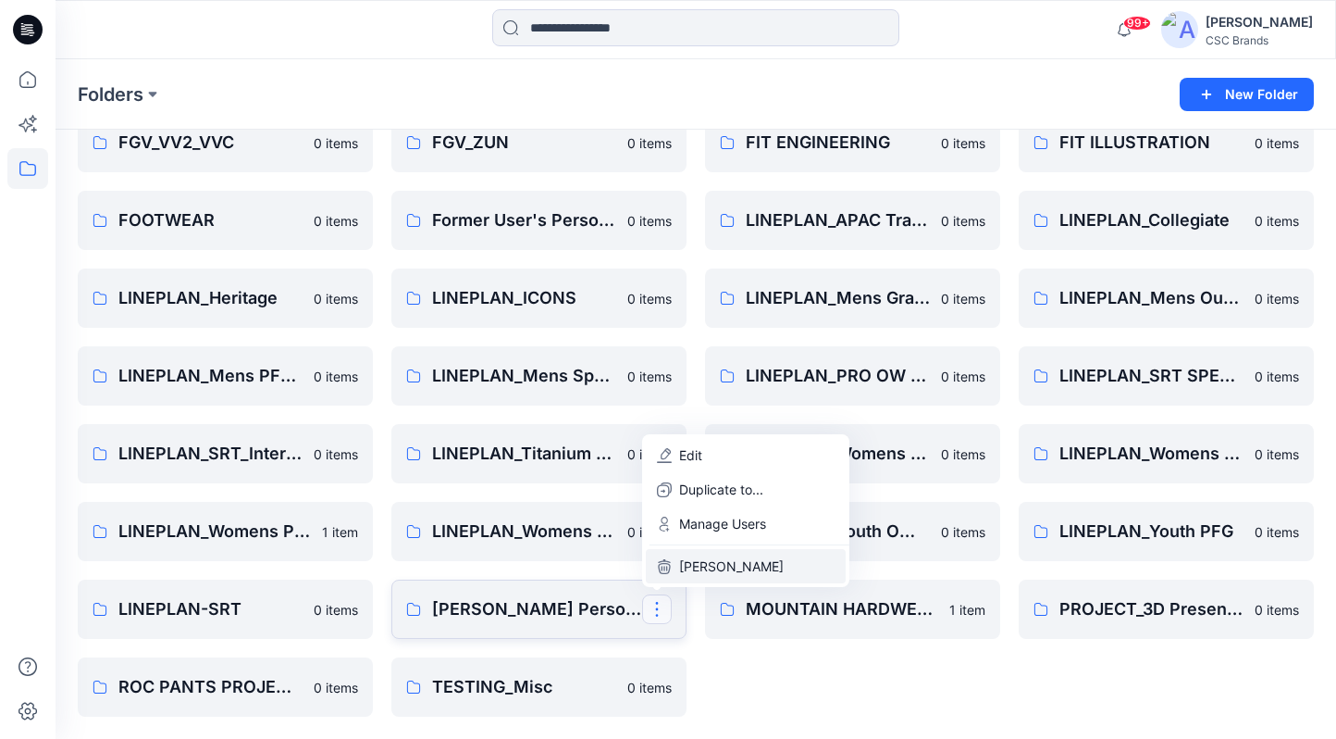
click at [694, 571] on p "Delete Folder" at bounding box center [731, 565] width 105 height 19
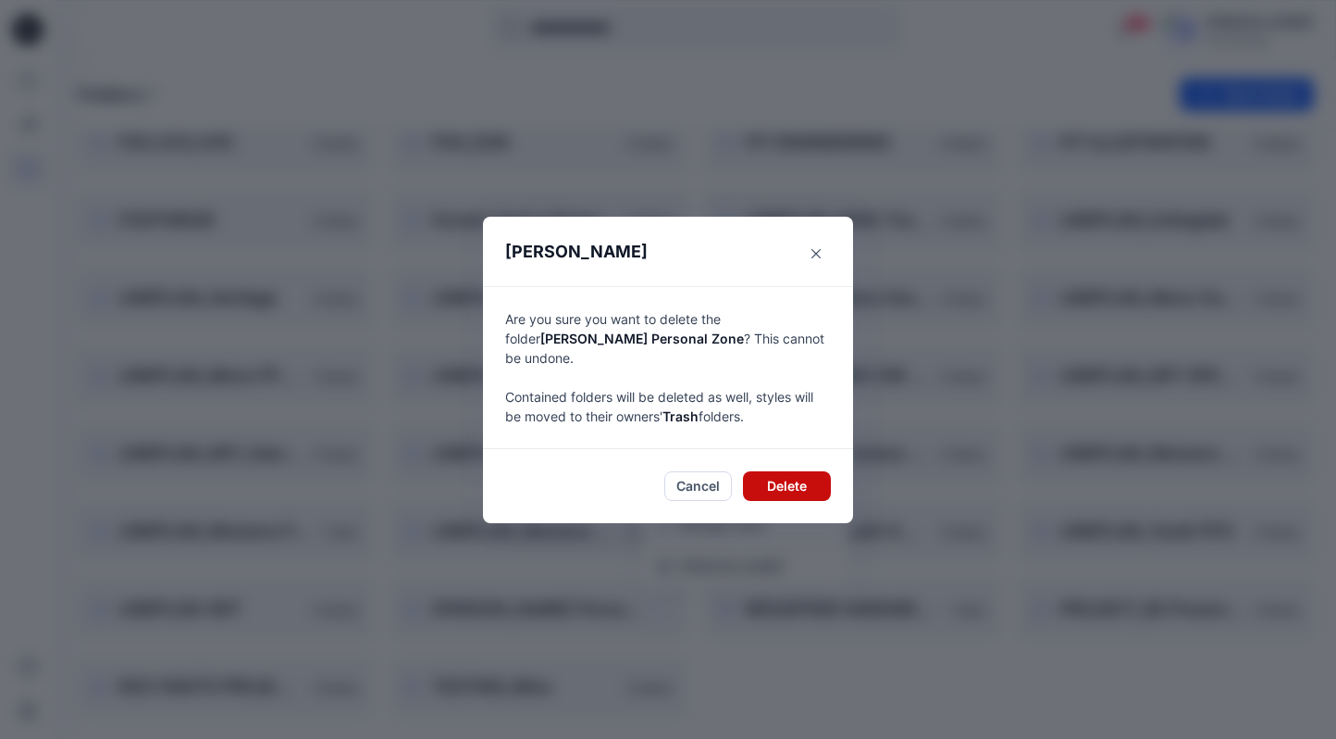
click at [815, 489] on button "Delete" at bounding box center [787, 486] width 88 height 30
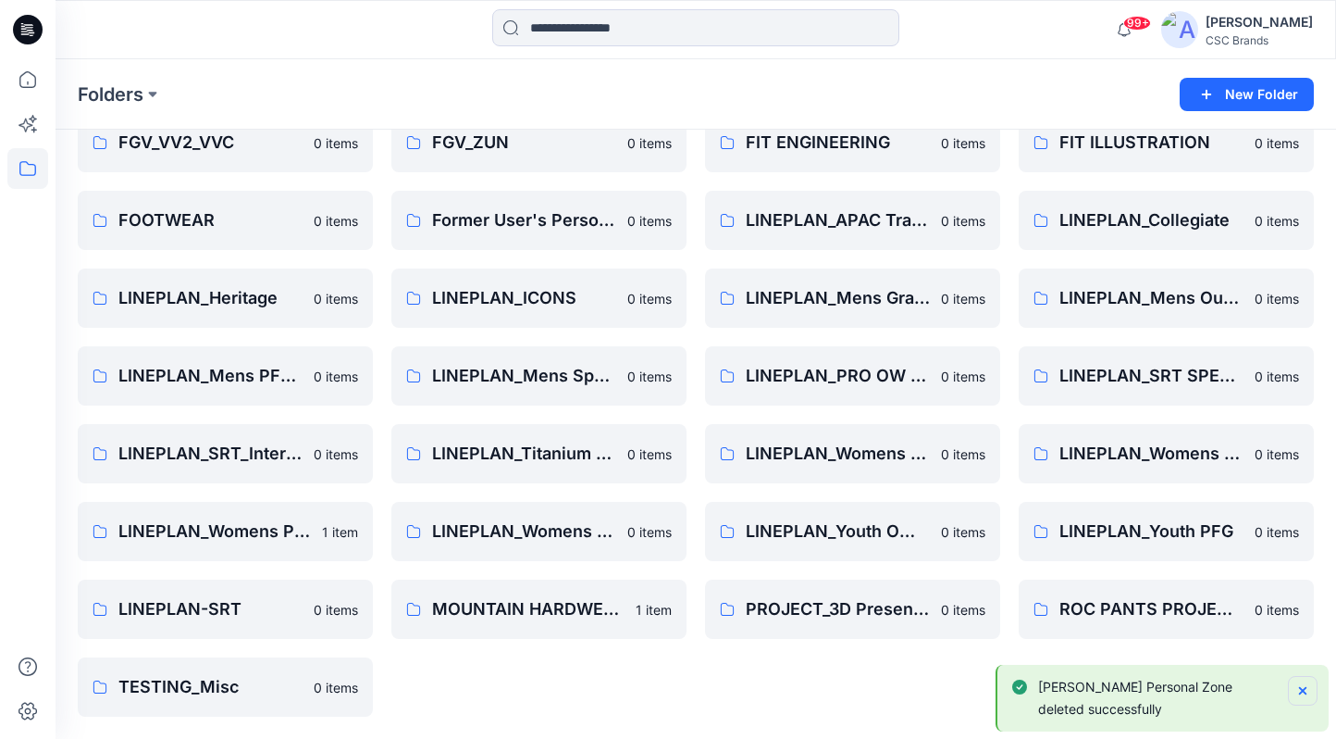
click at [1294, 688] on icon "Notifications-bottom-right" at bounding box center [1303, 690] width 15 height 15
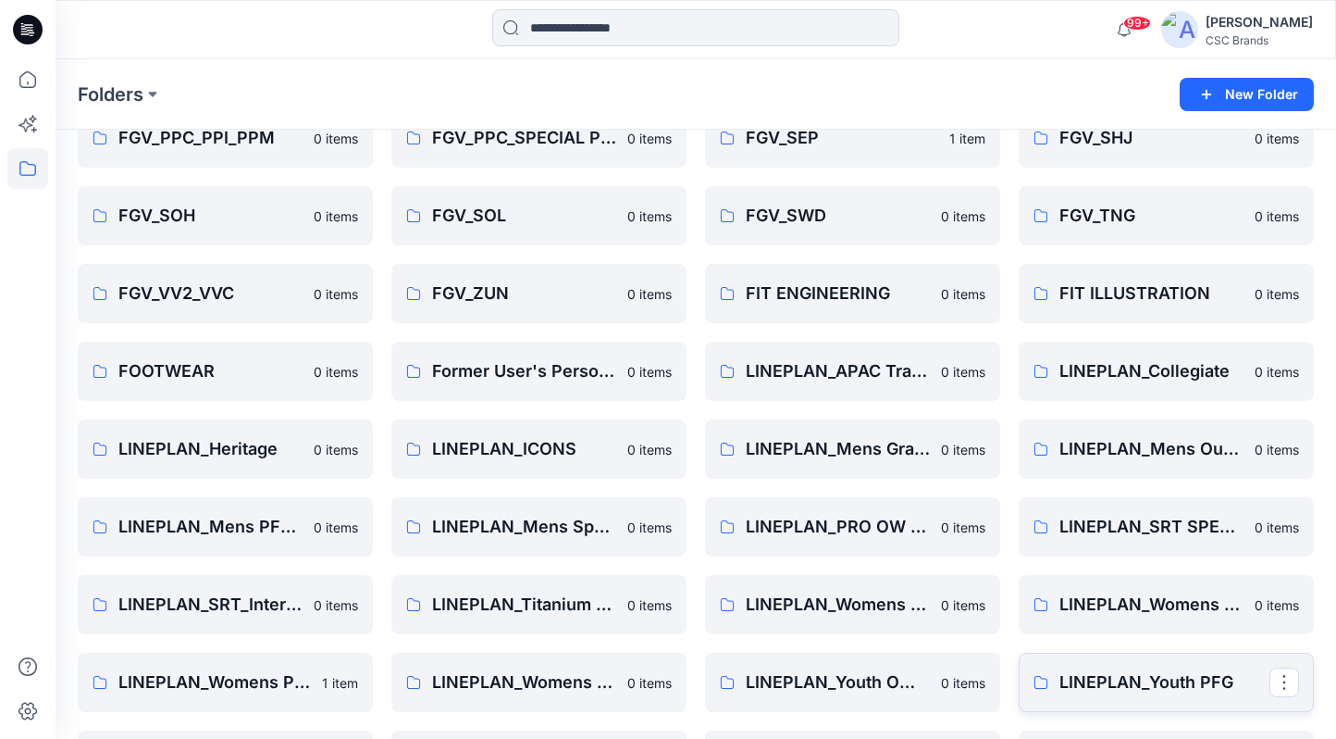
scroll to position [535, 0]
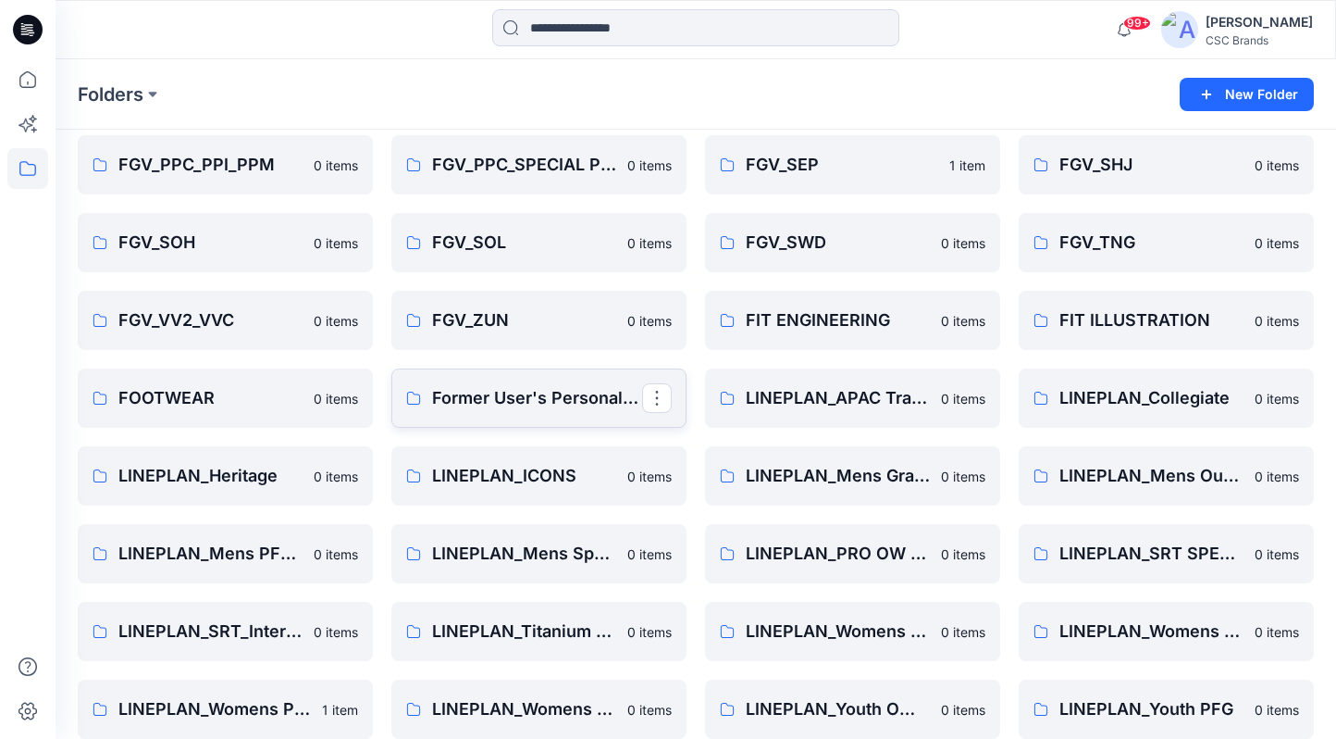
click at [659, 394] on button "button" at bounding box center [657, 398] width 30 height 30
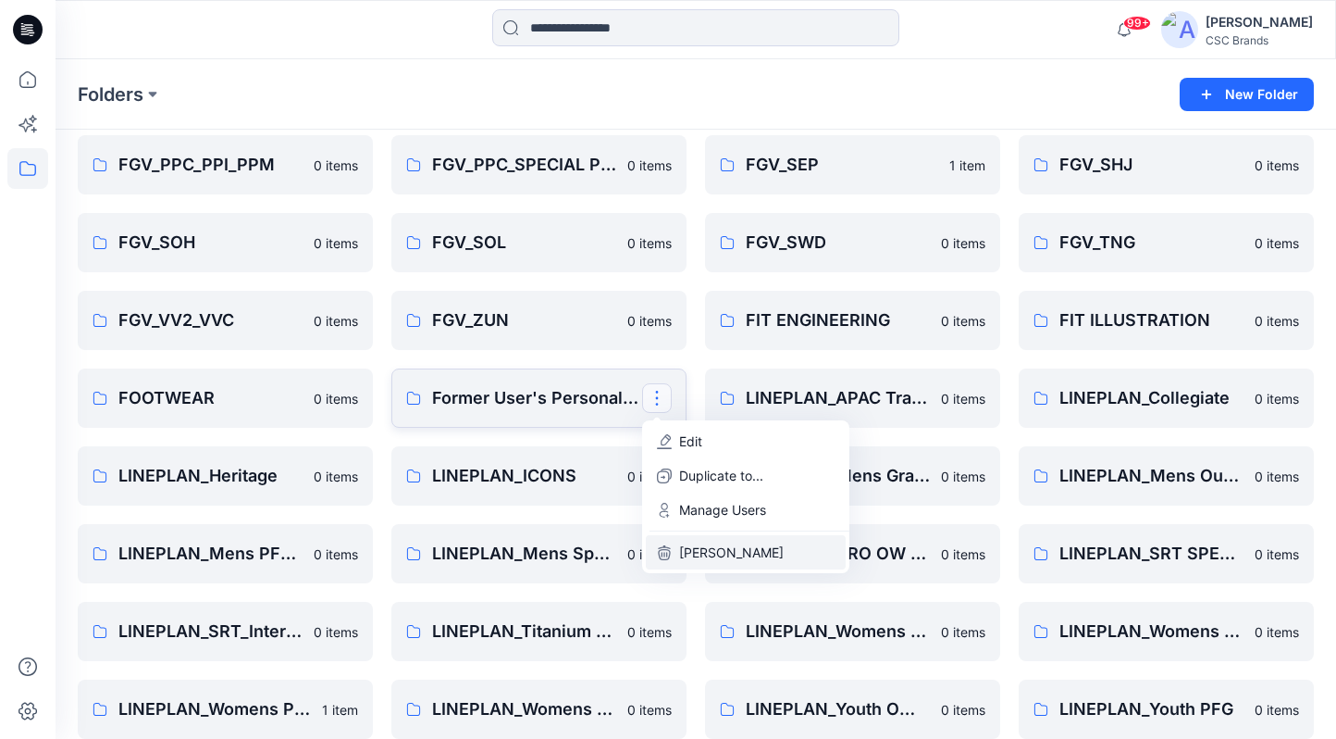
click at [712, 549] on p "Delete Folder" at bounding box center [731, 551] width 105 height 19
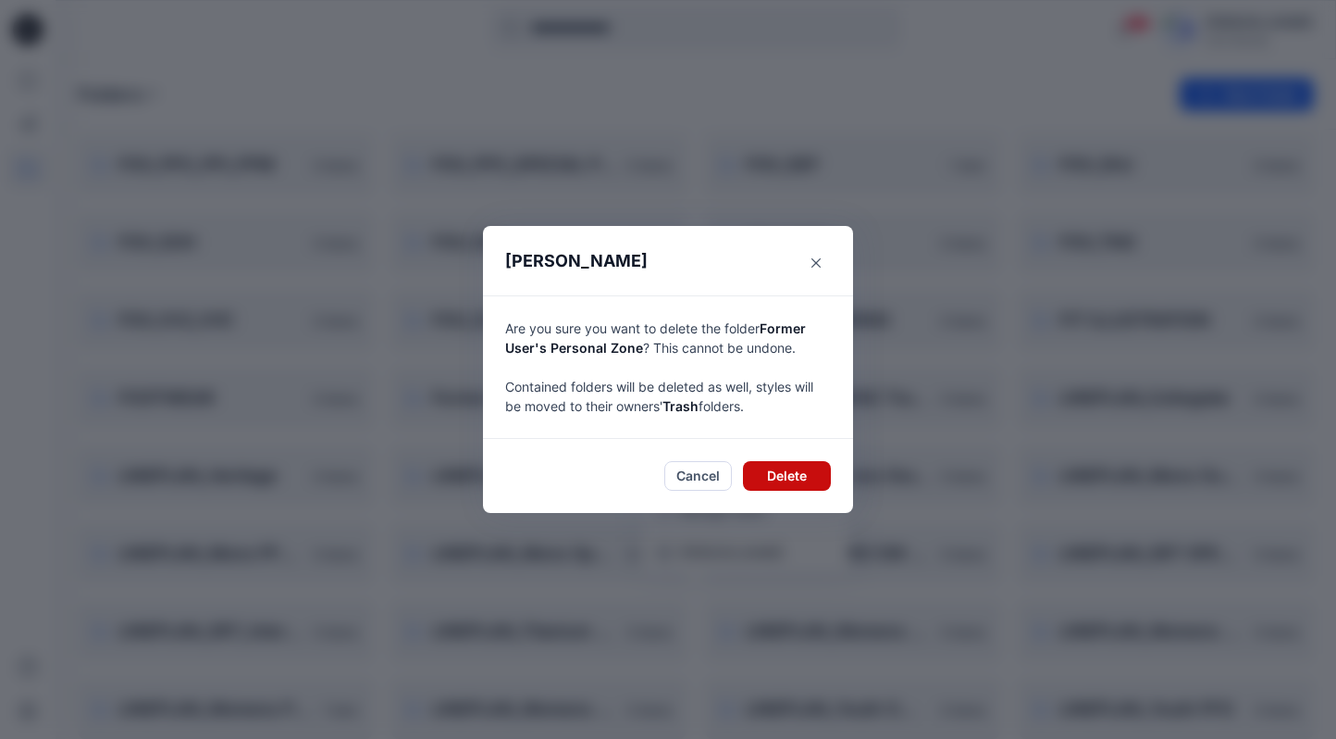
click at [812, 470] on button "Delete" at bounding box center [787, 476] width 88 height 30
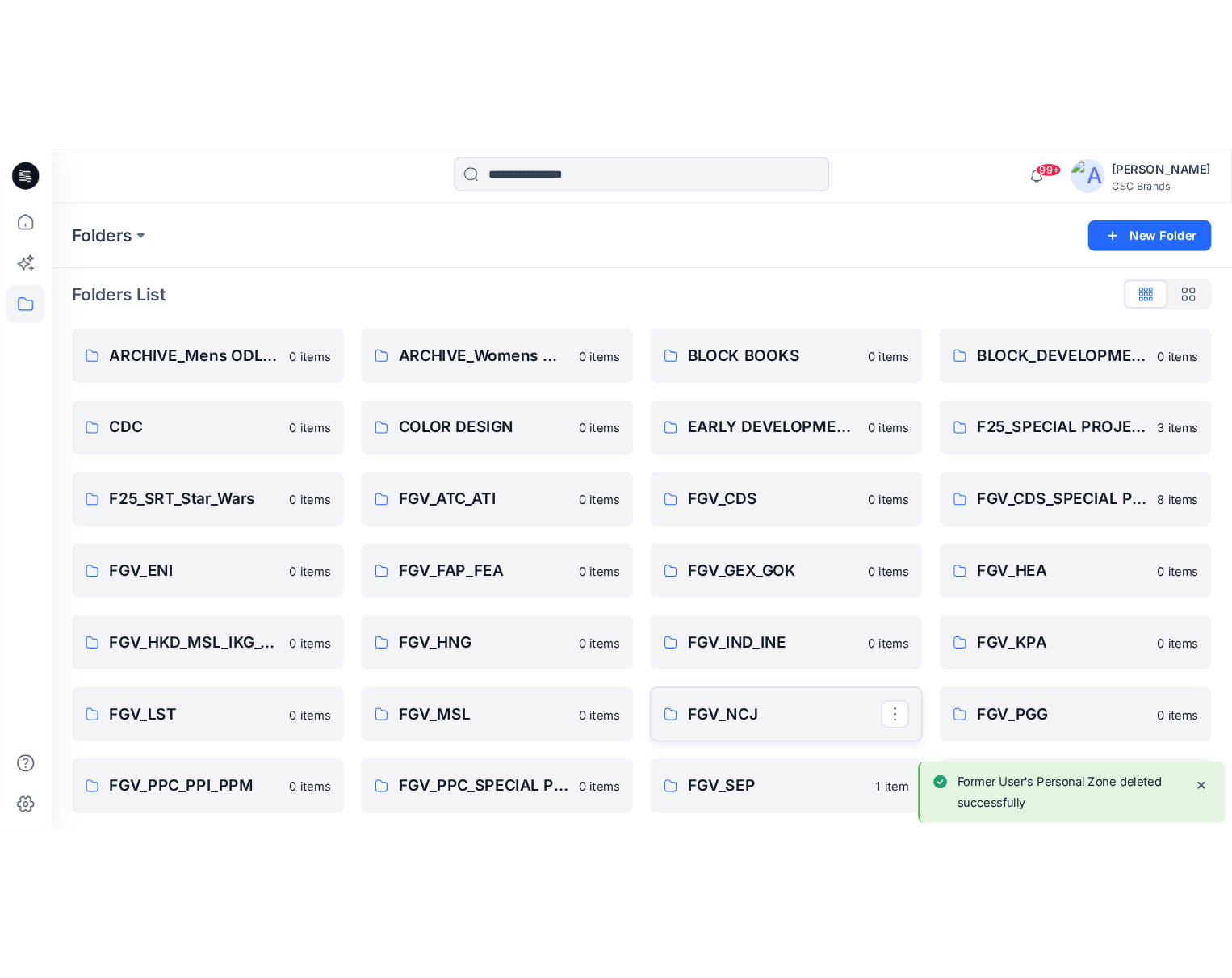
scroll to position [0, 0]
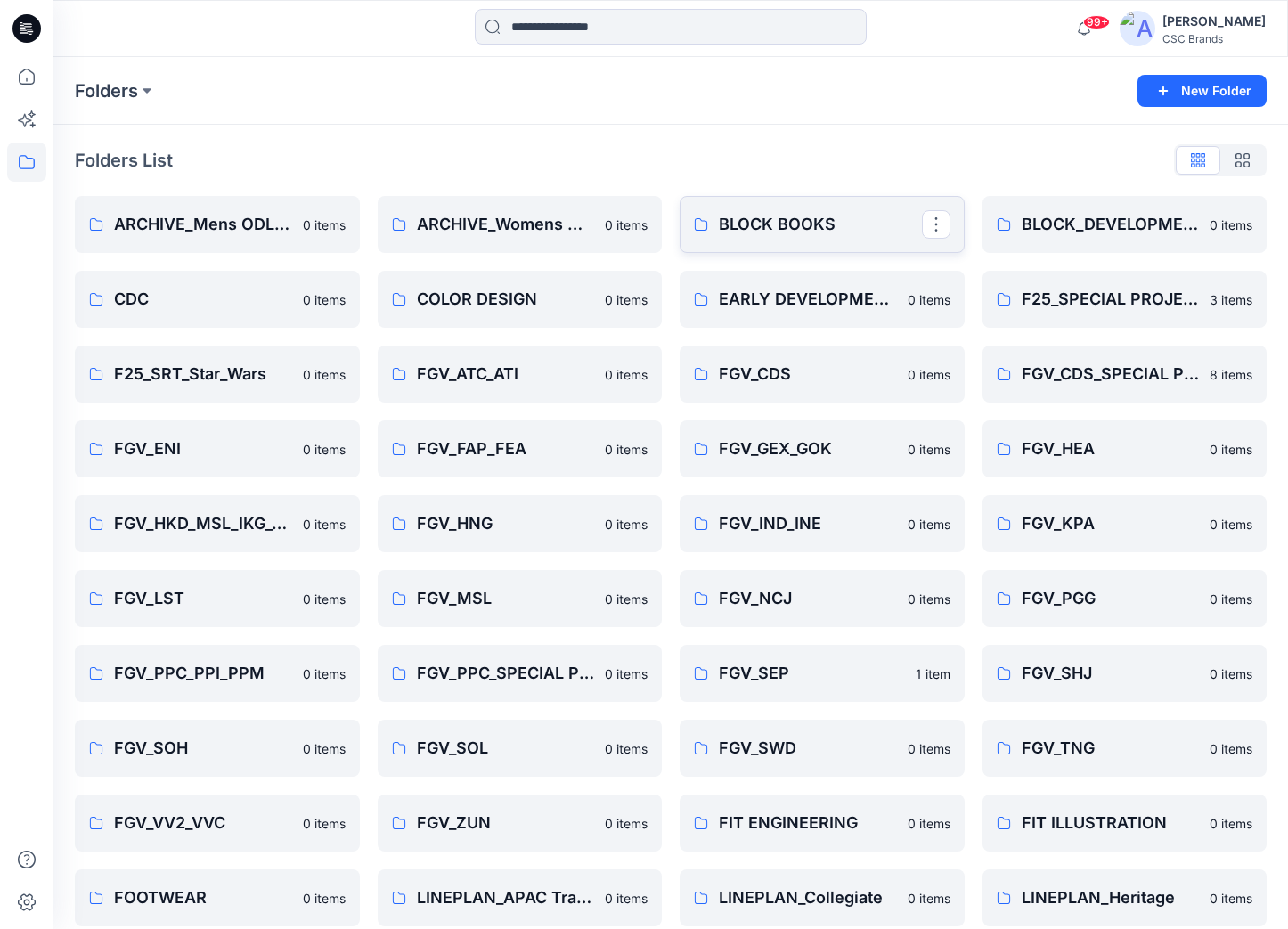
click at [819, 228] on p "BLOCK BOOKS" at bounding box center [820, 224] width 203 height 25
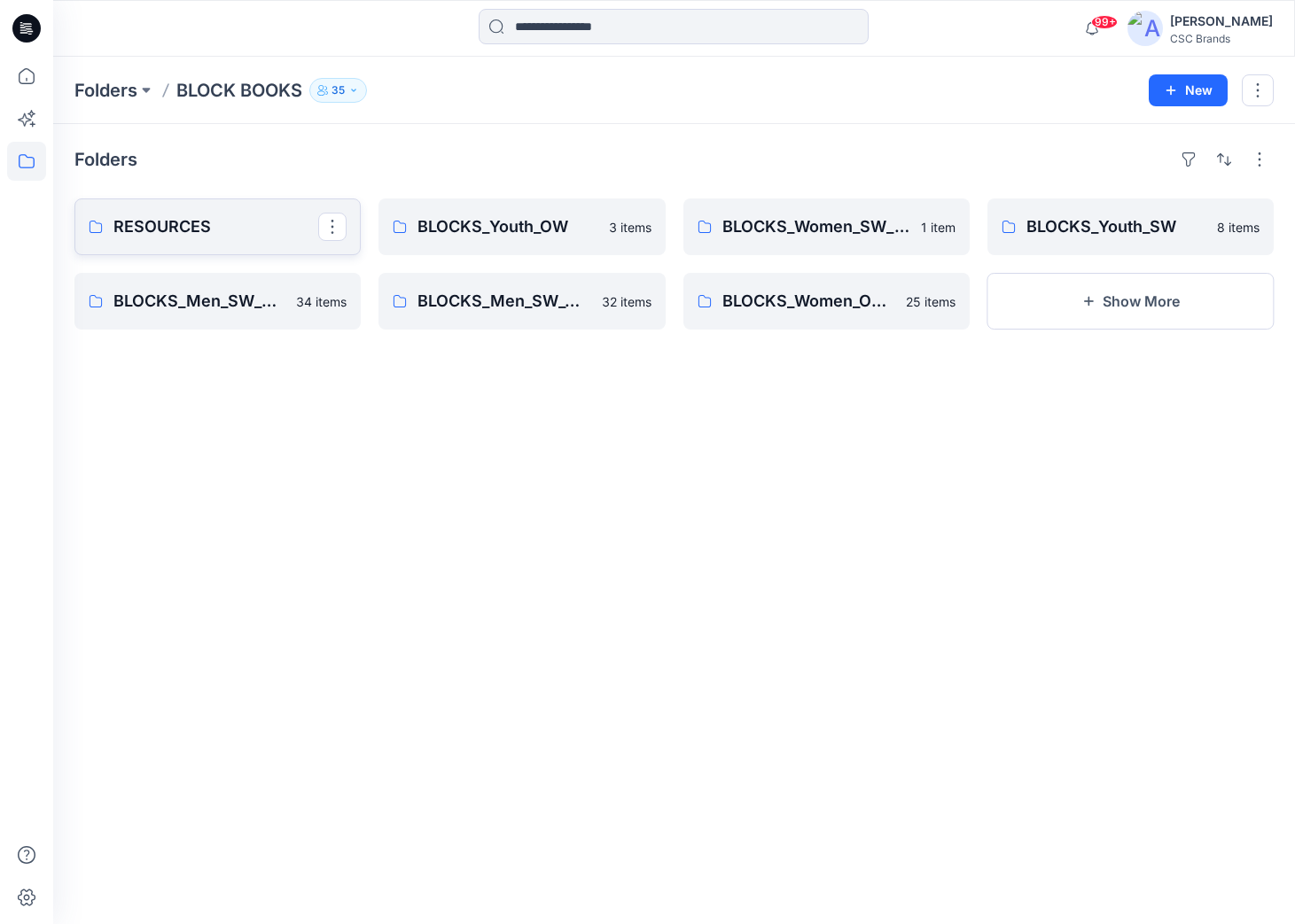
click at [259, 232] on p "RESOURCES" at bounding box center [216, 227] width 205 height 25
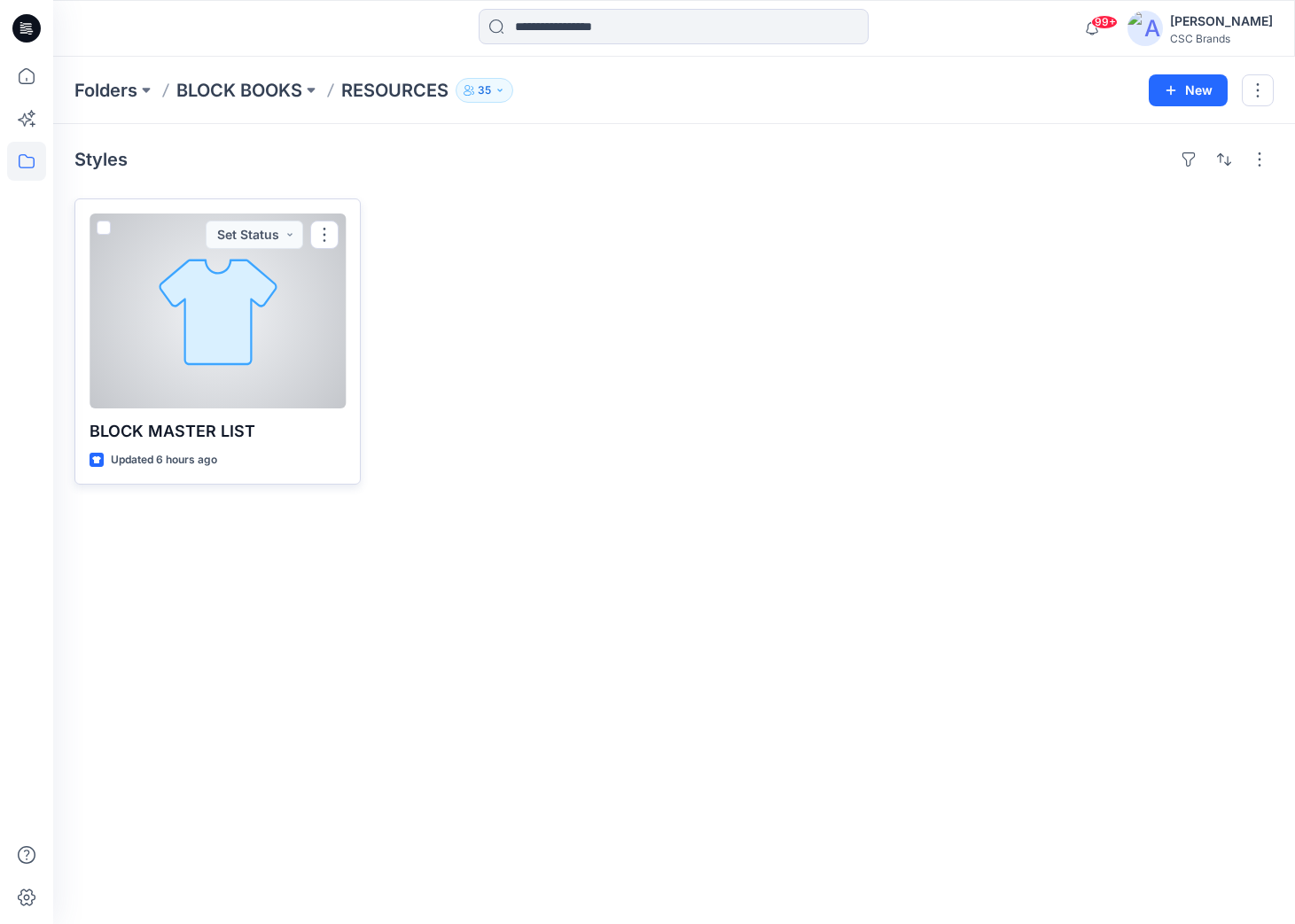
click at [287, 439] on p "BLOCK MASTER LIST" at bounding box center [216, 432] width 256 height 25
click at [300, 313] on div at bounding box center [216, 311] width 256 height 195
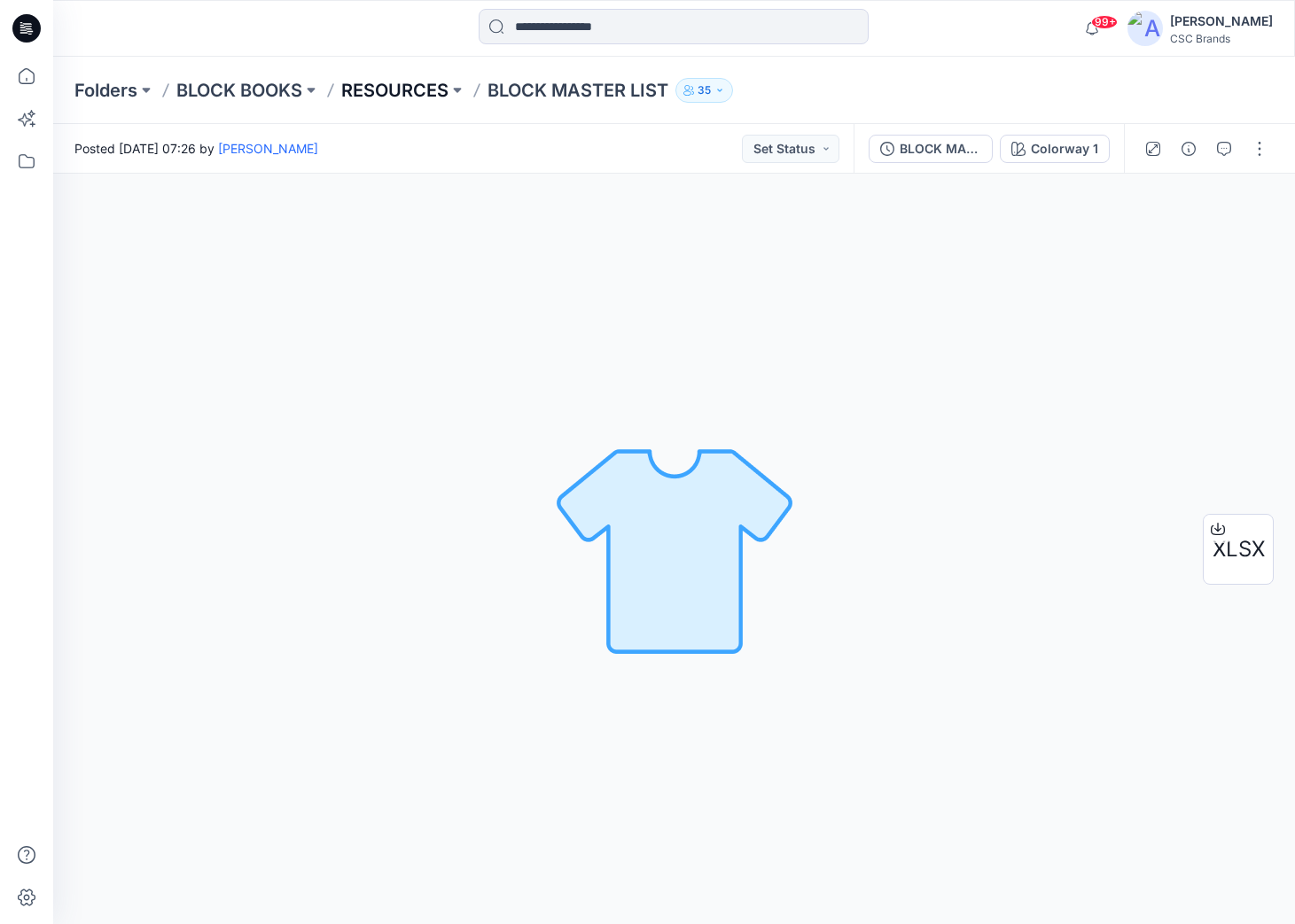
click at [360, 82] on p "RESOURCES" at bounding box center [395, 90] width 107 height 25
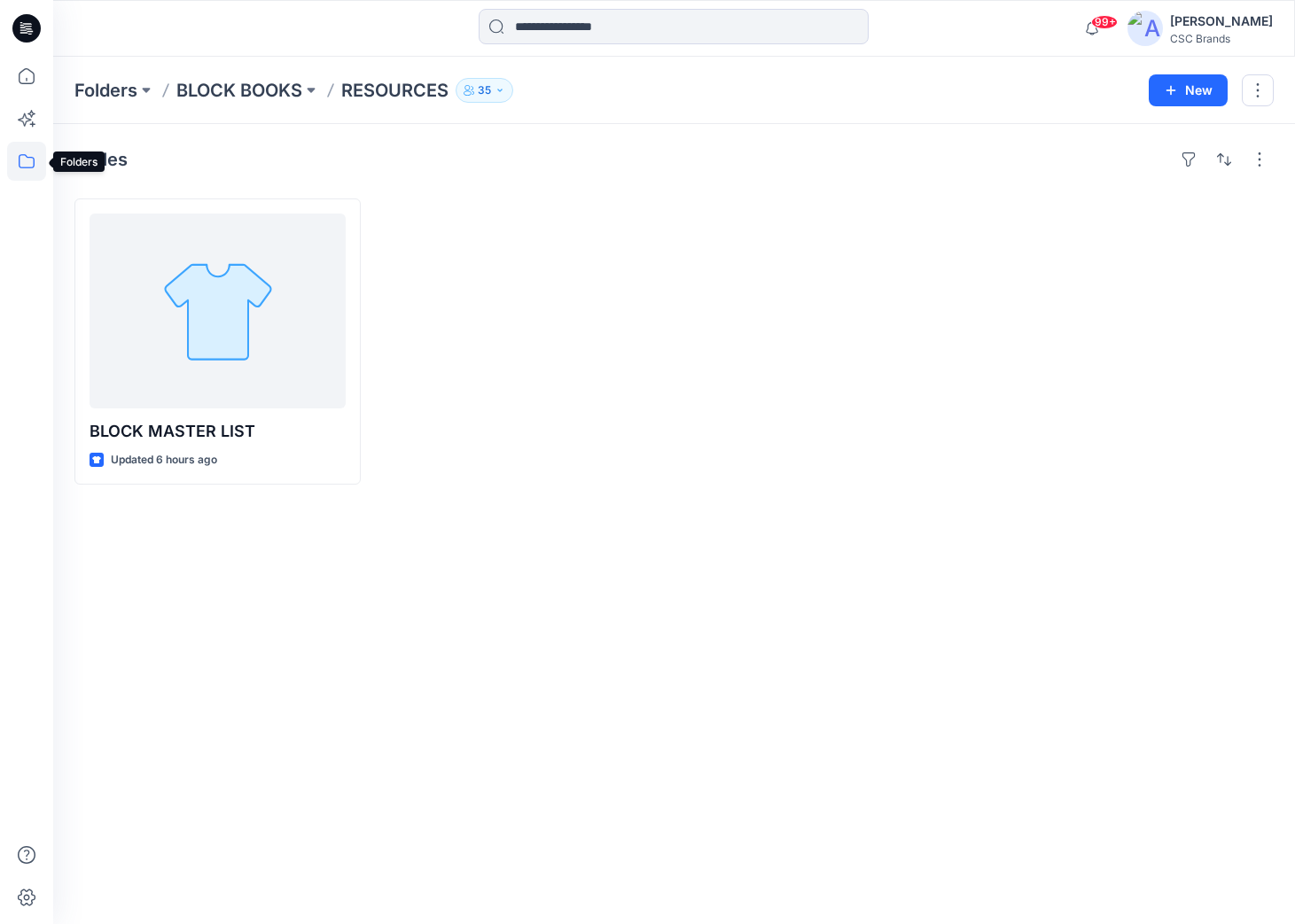
click at [18, 166] on icon at bounding box center [26, 161] width 39 height 39
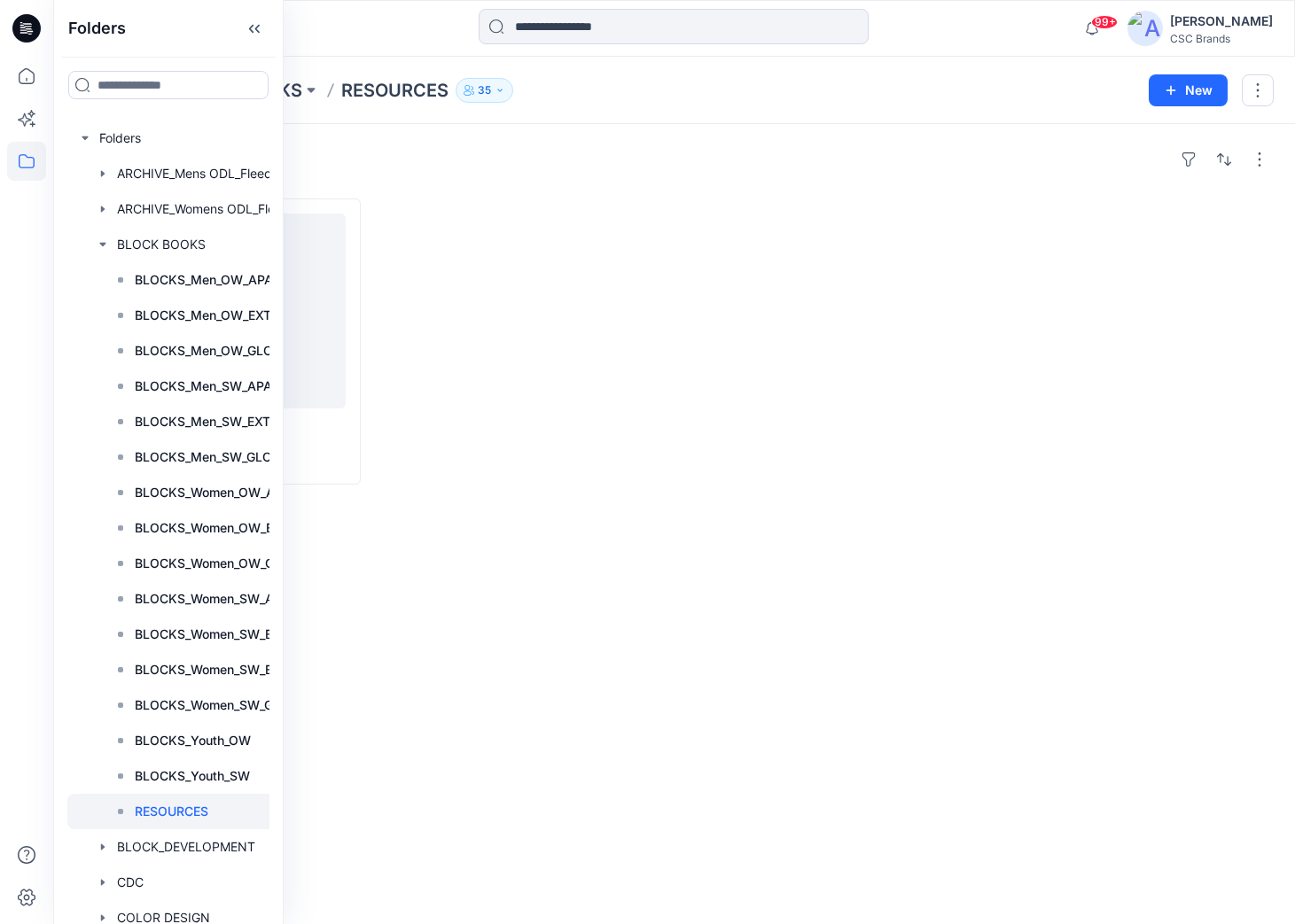
click at [348, 39] on div at bounding box center [209, 28] width 310 height 39
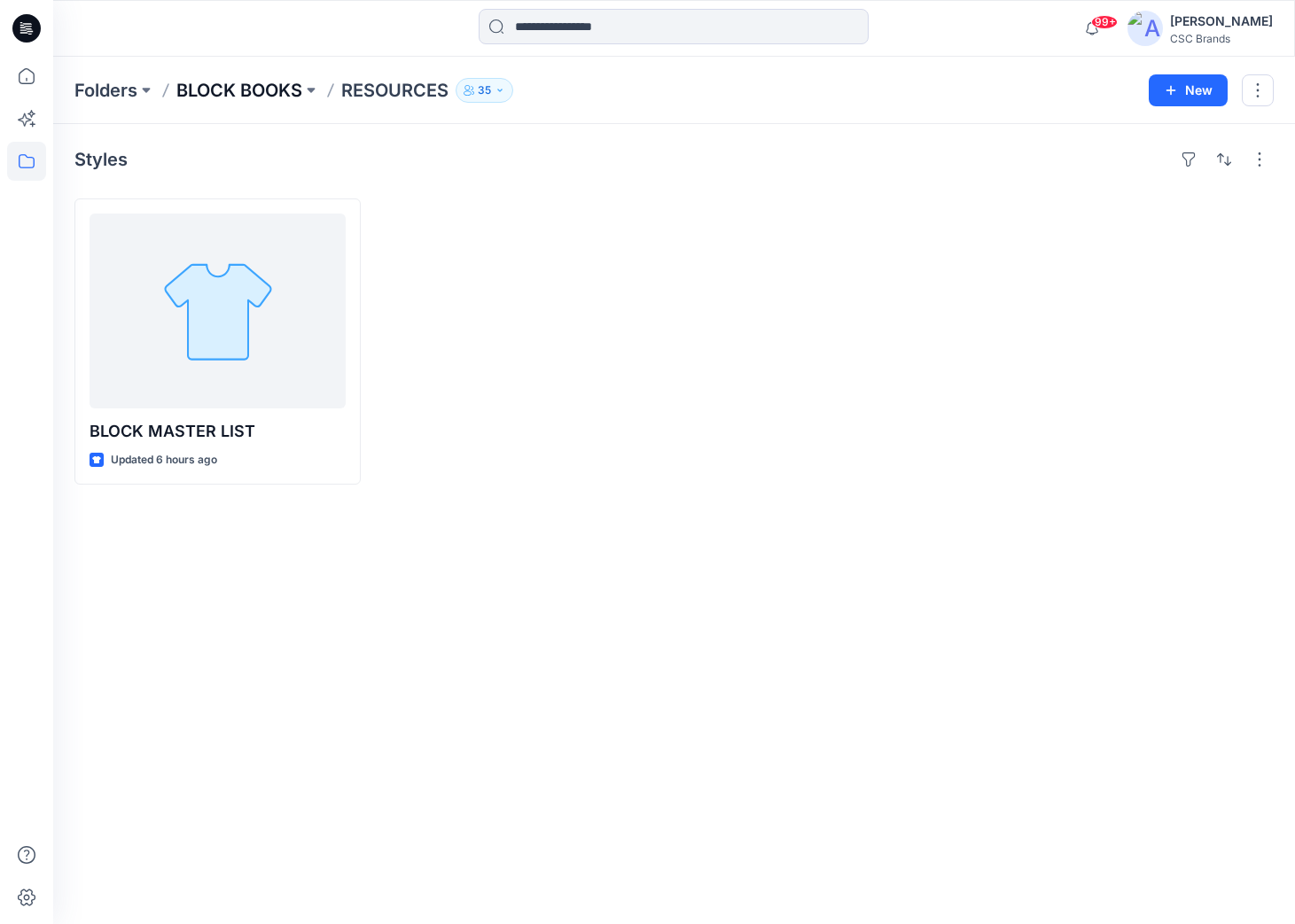
click at [254, 88] on p "BLOCK BOOKS" at bounding box center [239, 90] width 125 height 25
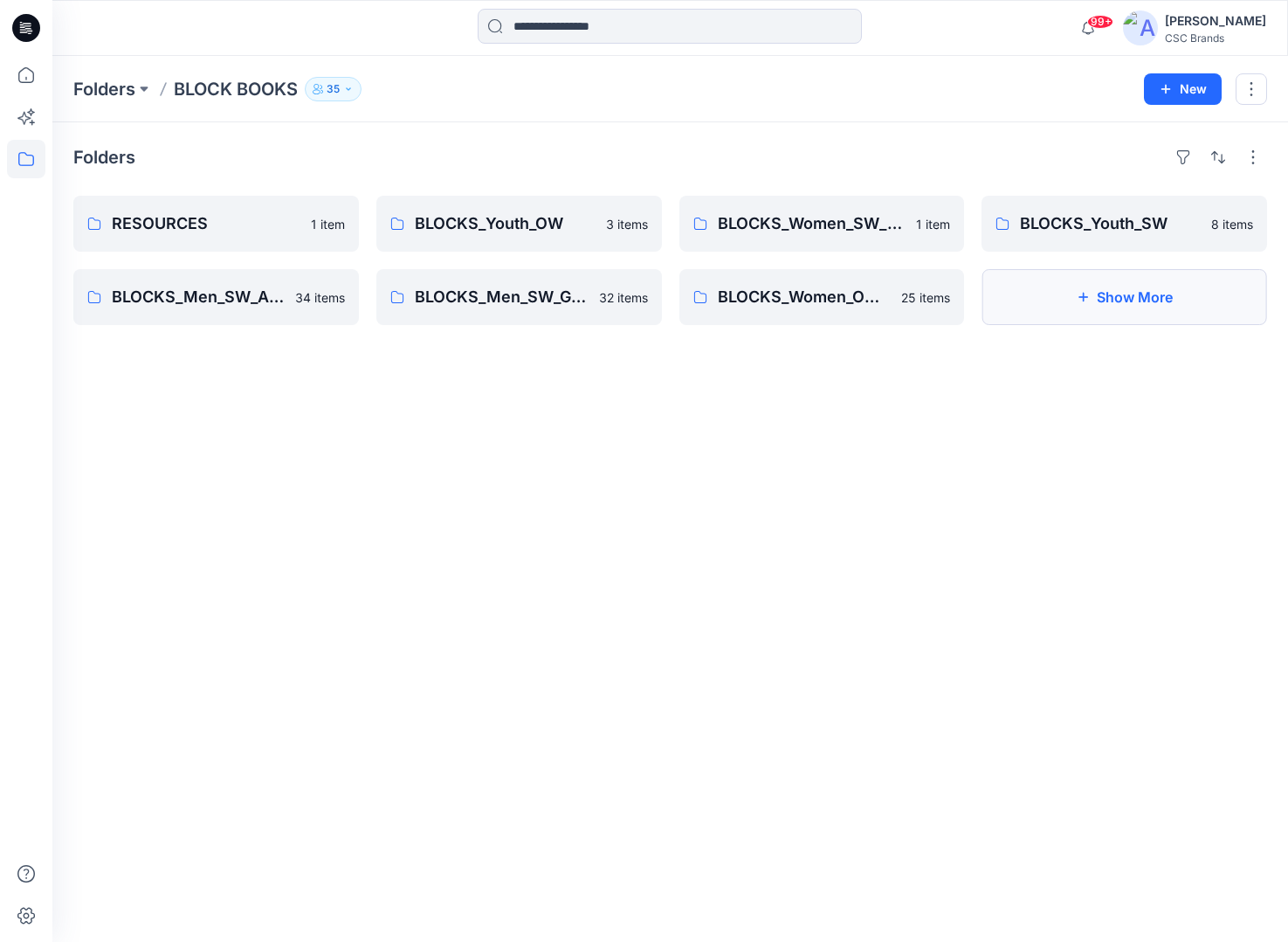
click at [1178, 304] on button "Show More" at bounding box center [1124, 296] width 286 height 56
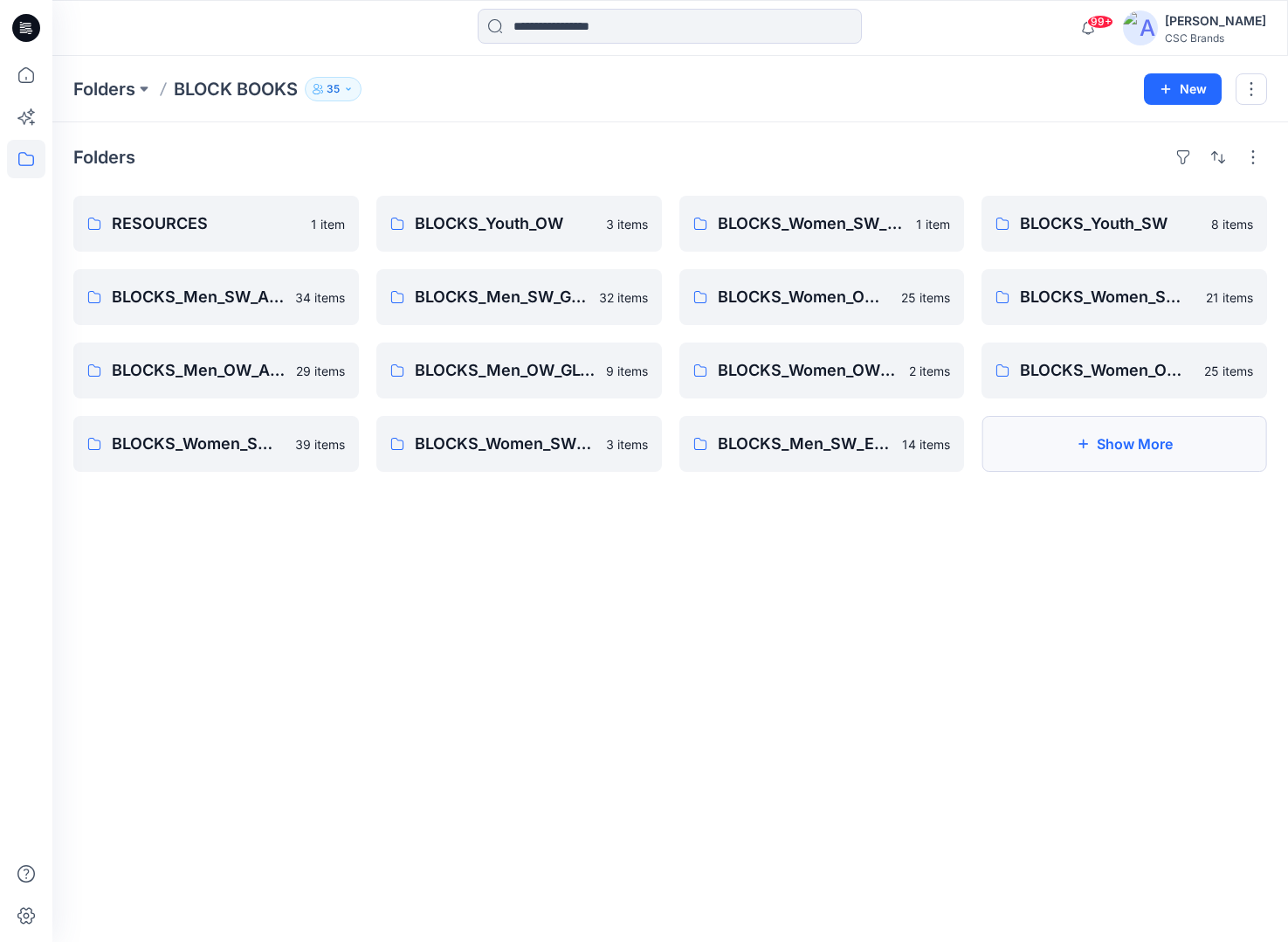
click at [1099, 451] on button "Show More" at bounding box center [1124, 444] width 286 height 56
